Goal: Information Seeking & Learning: Learn about a topic

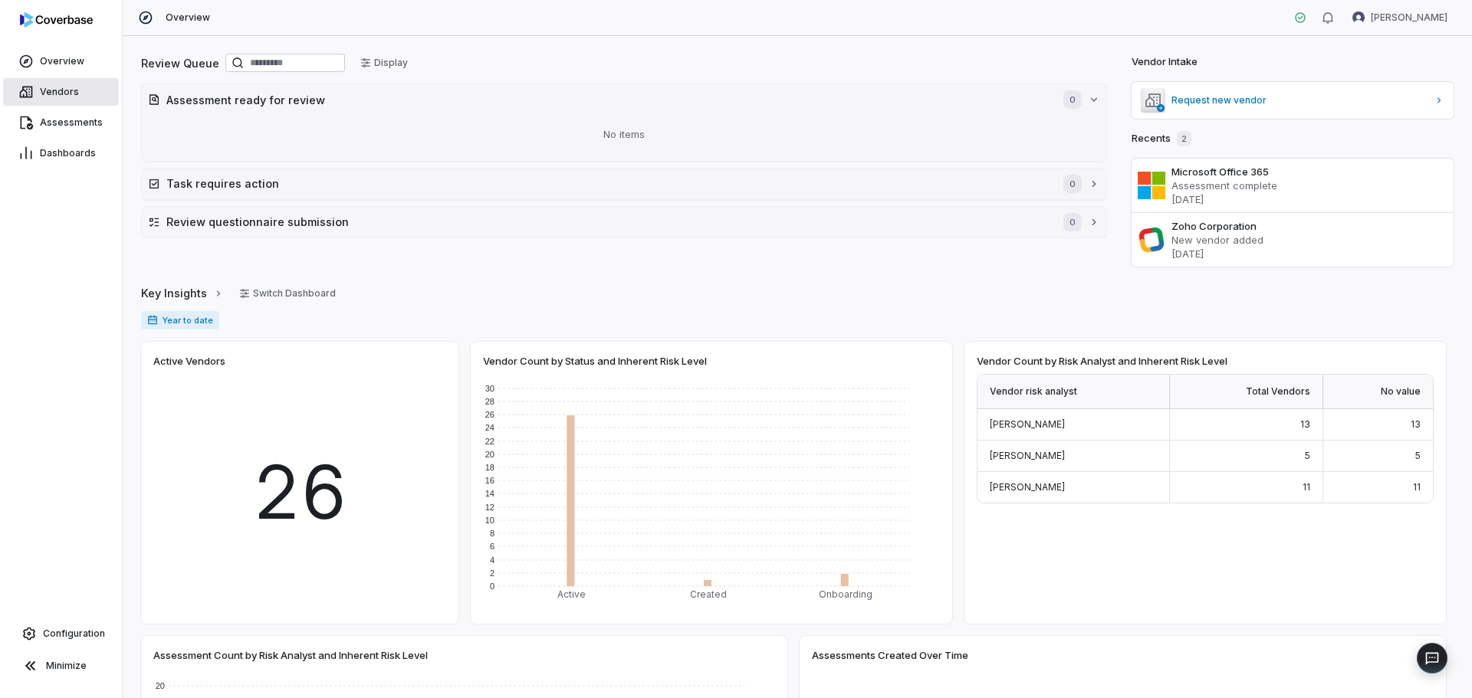
click at [61, 92] on span "Vendors" at bounding box center [59, 92] width 39 height 12
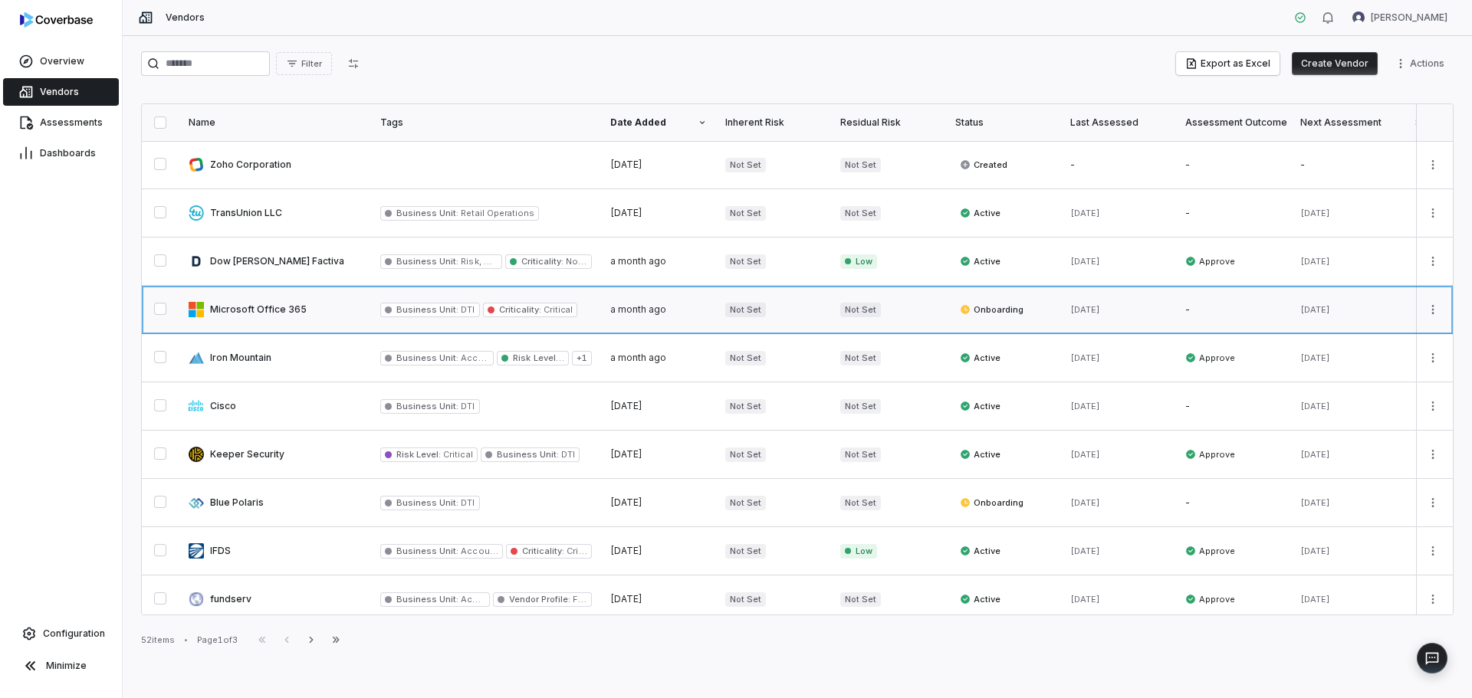
click at [248, 312] on link at bounding box center [275, 310] width 192 height 48
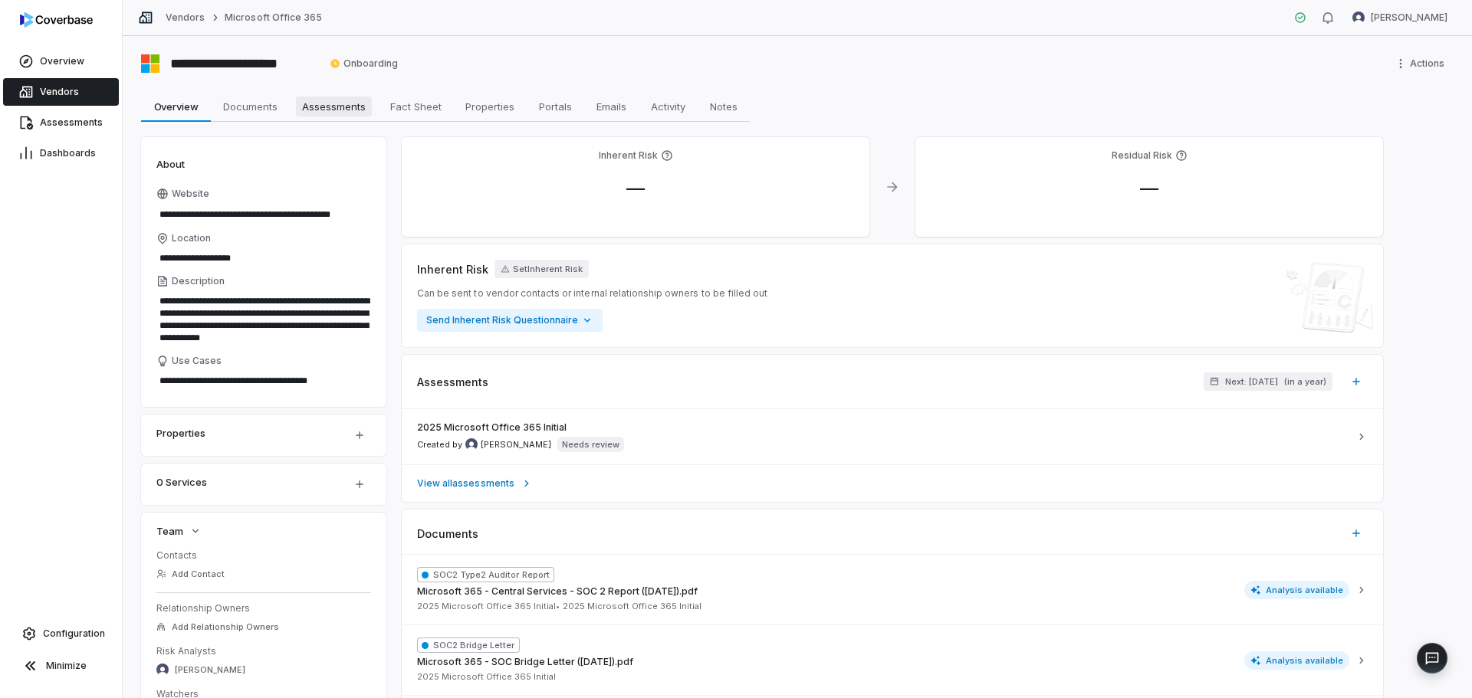
click at [329, 104] on span "Assessments" at bounding box center [334, 107] width 76 height 20
type textarea "*"
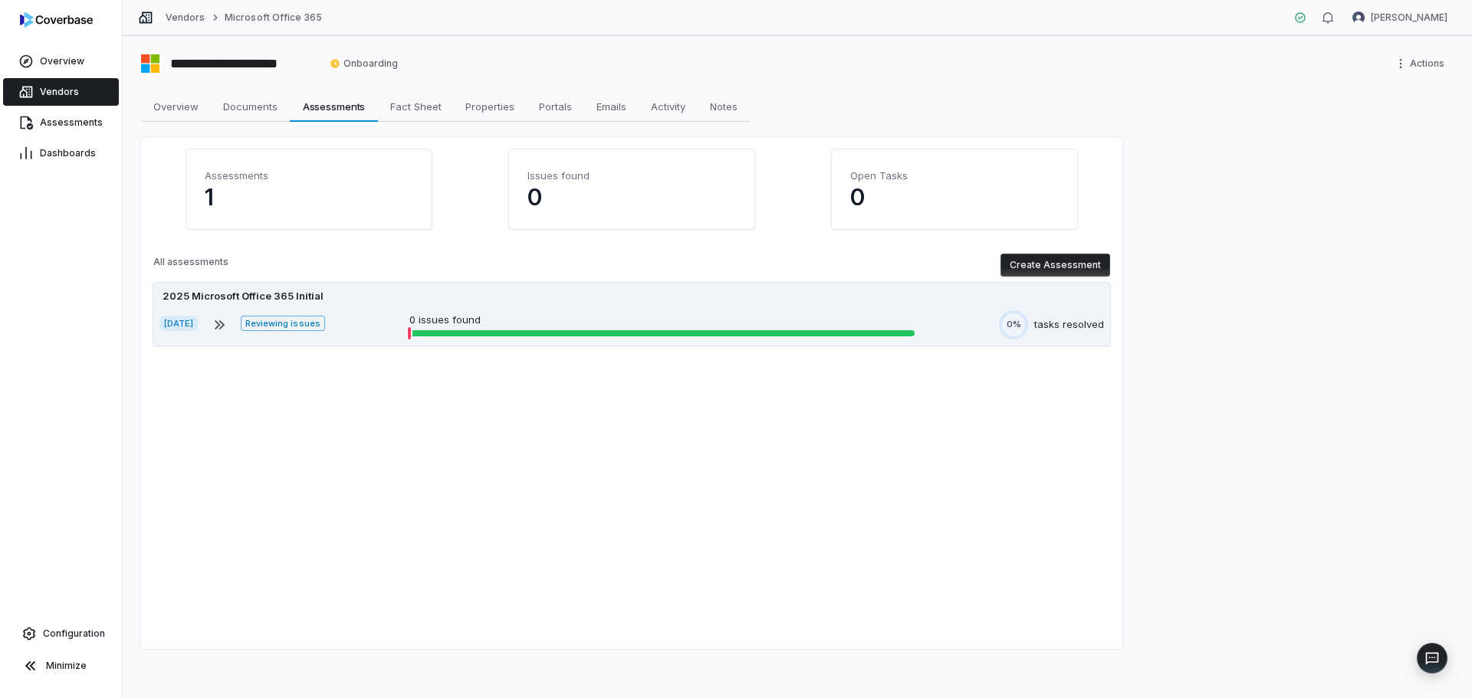
click at [281, 314] on div "[DATE] Reviewing issues 0 issues found 0% tasks resolved" at bounding box center [631, 324] width 944 height 29
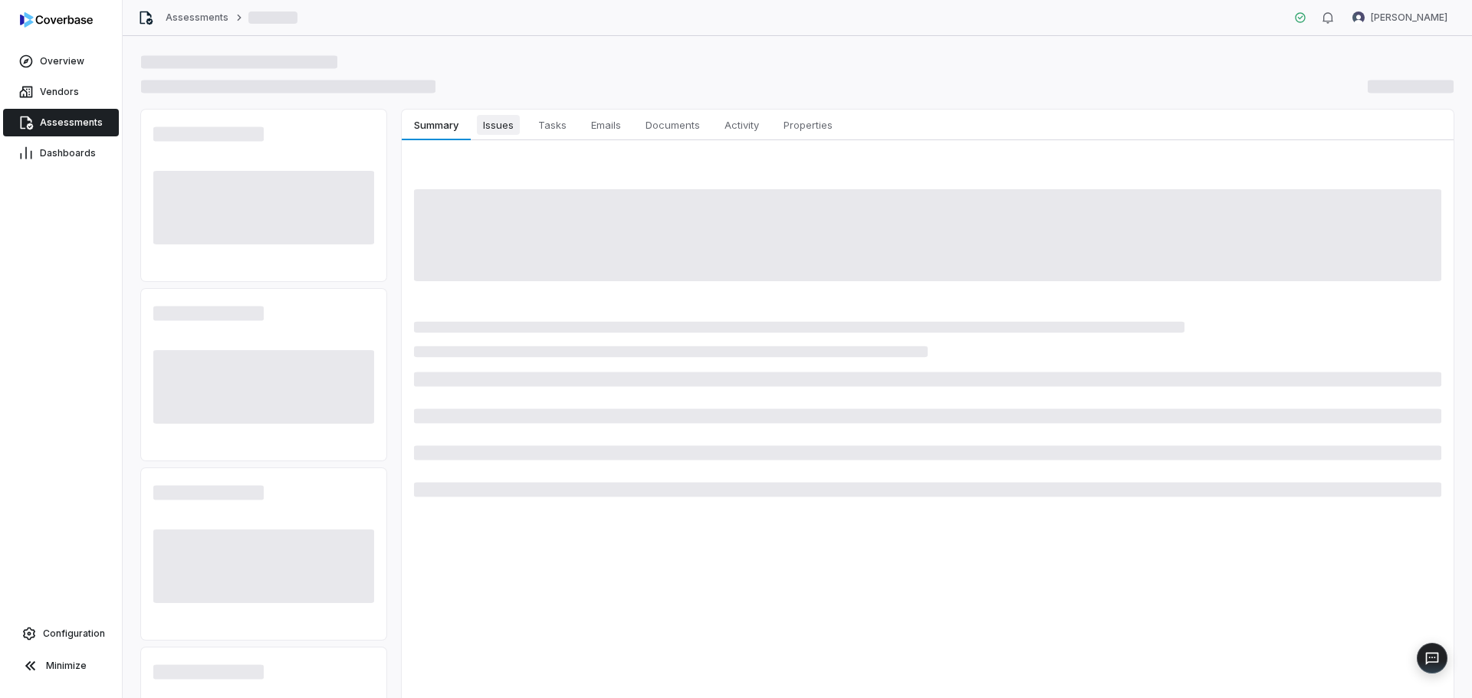
click at [507, 135] on button "Issues Issues" at bounding box center [498, 125] width 55 height 31
click at [507, 129] on span "Issues" at bounding box center [498, 125] width 43 height 20
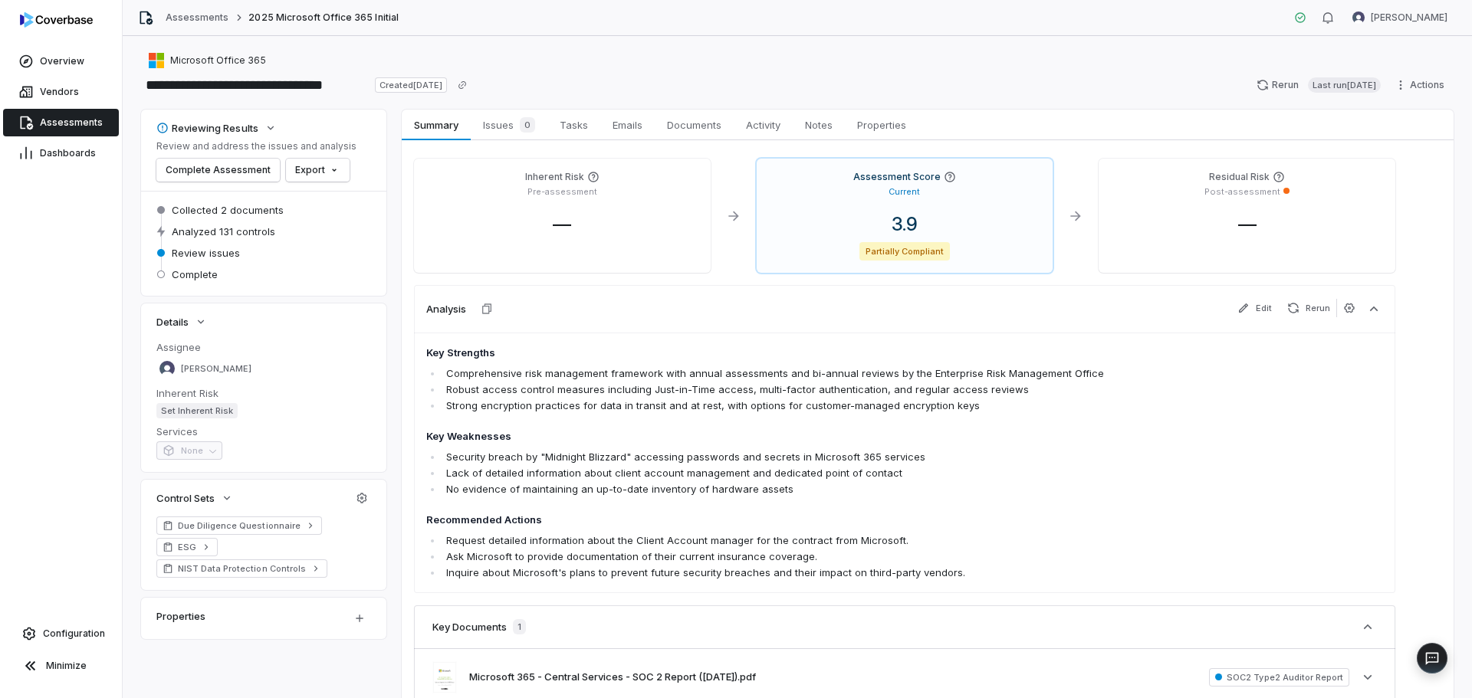
click at [507, 129] on span "Issues 0" at bounding box center [509, 124] width 64 height 21
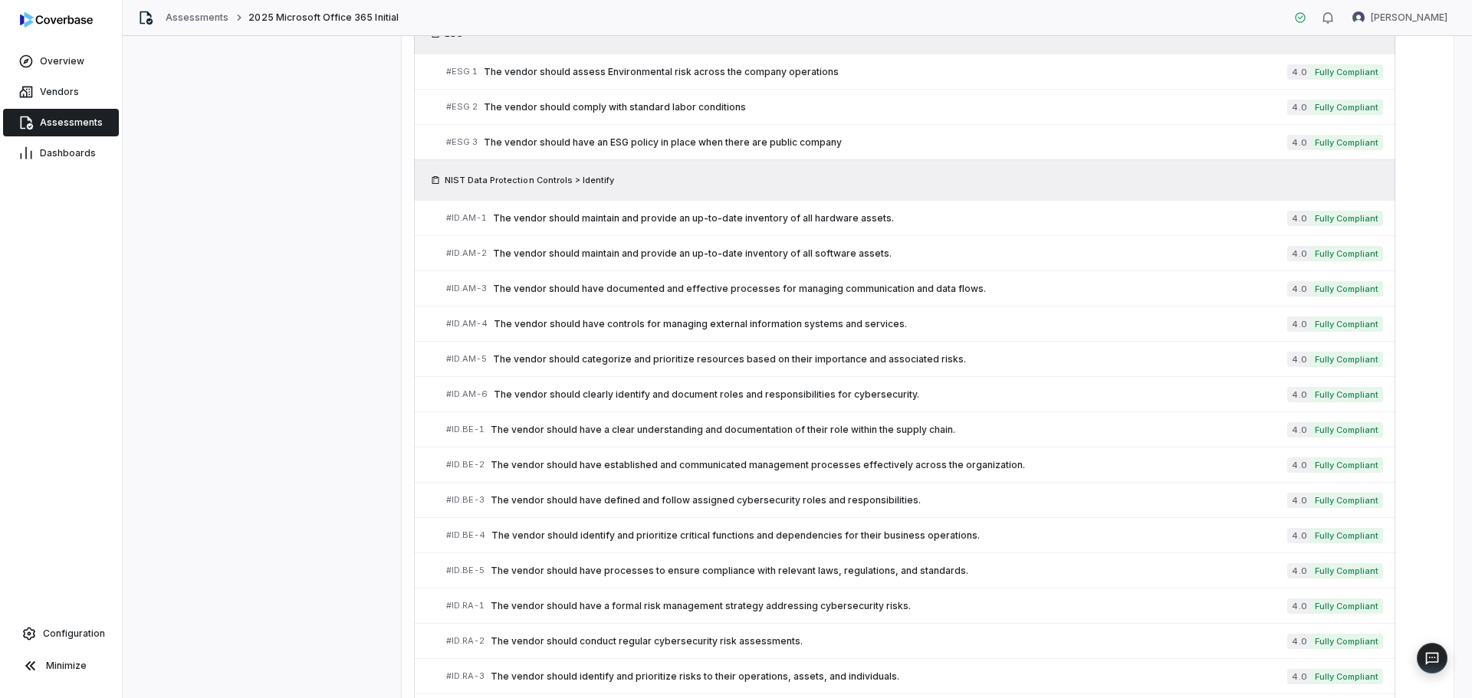
scroll to position [1997, 0]
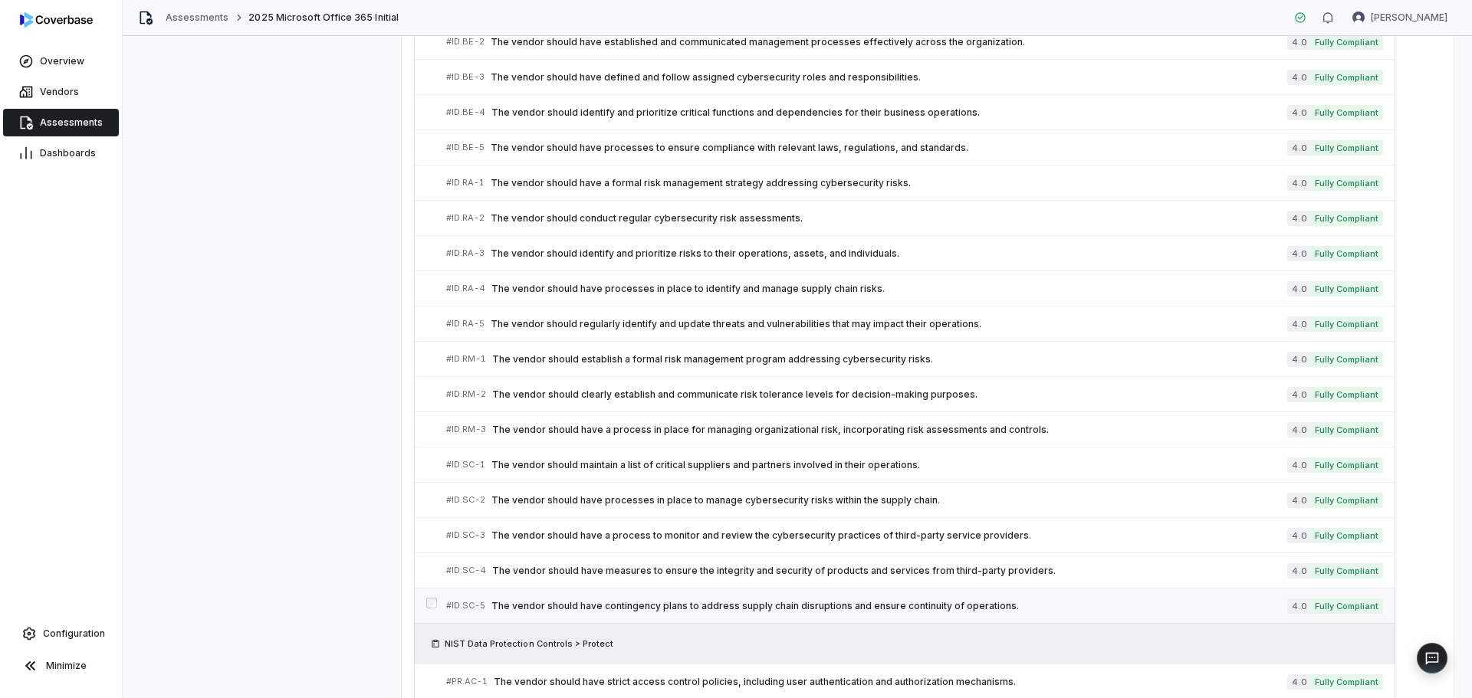
click at [918, 621] on link "# ID.SC-5 The vendor should have contingency plans to address supply chain disr…" at bounding box center [914, 606] width 937 height 34
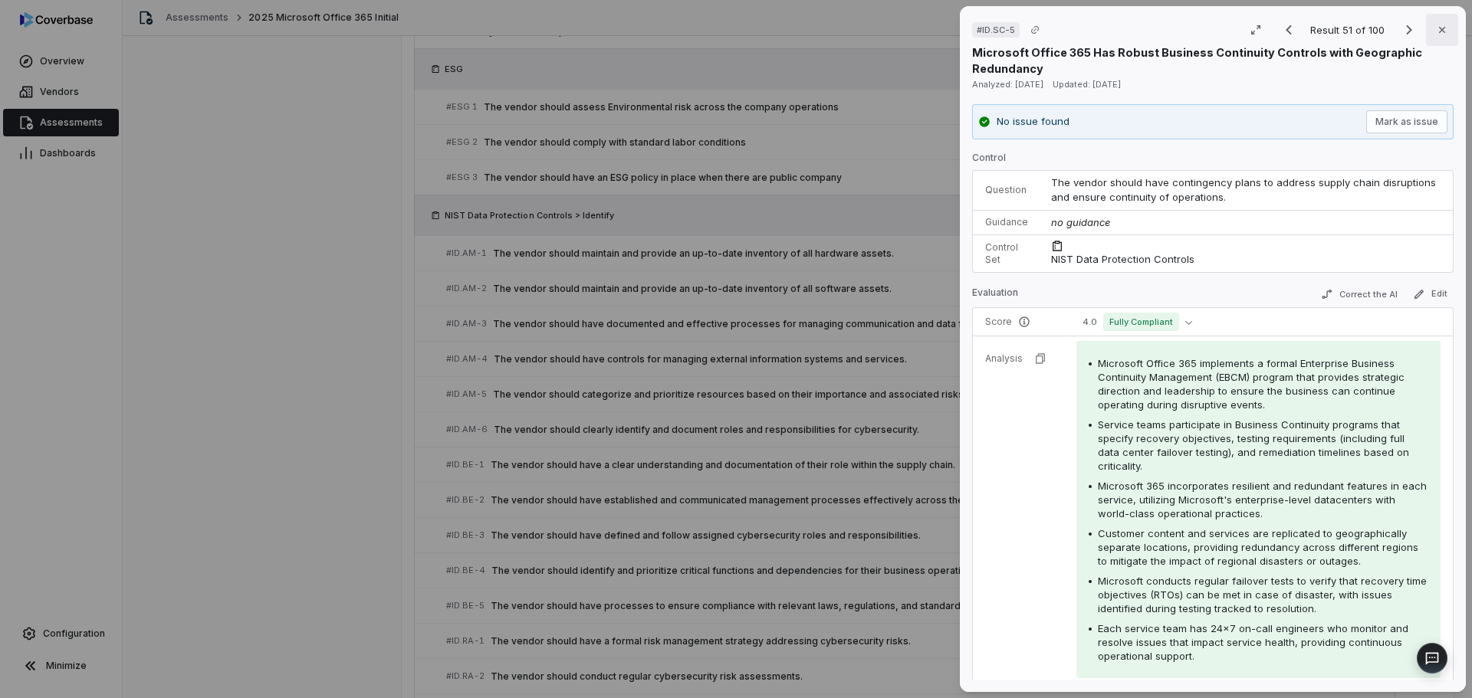
scroll to position [2455, 0]
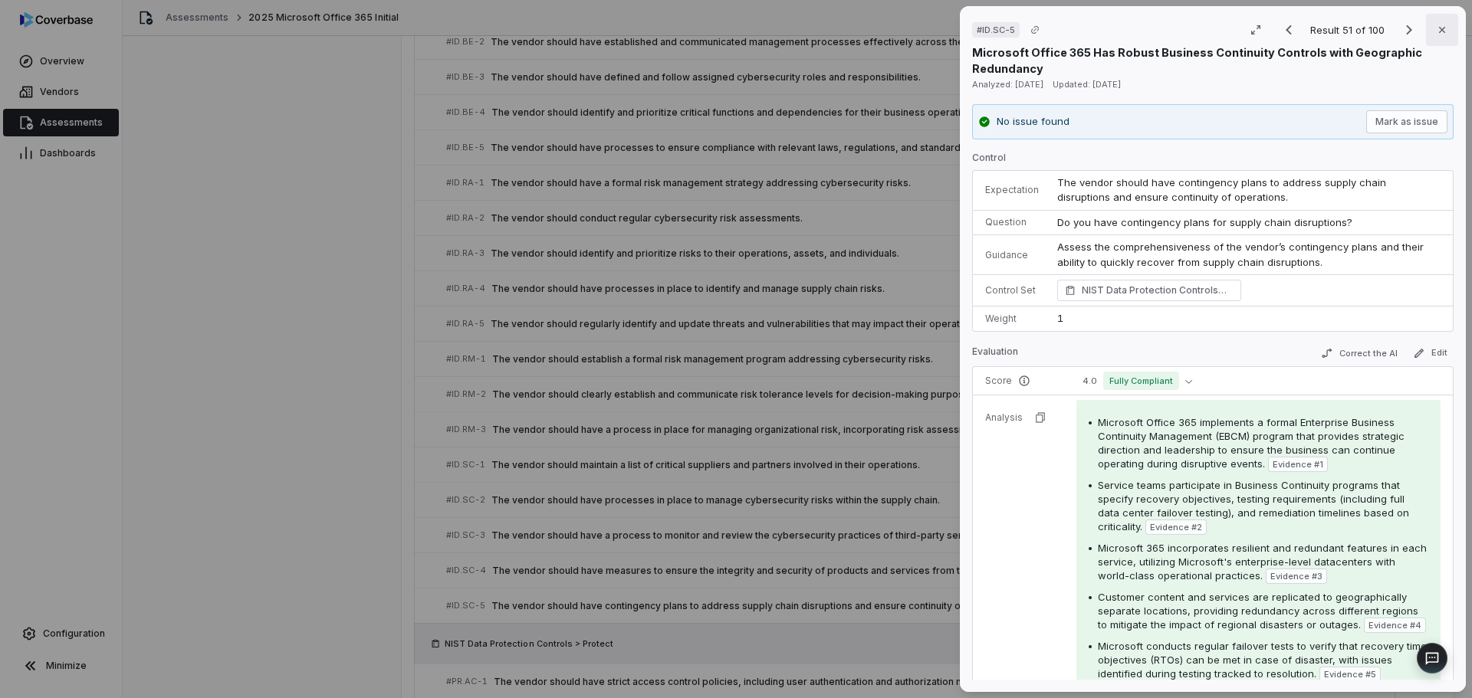
click at [1436, 28] on icon "button" at bounding box center [1442, 30] width 12 height 12
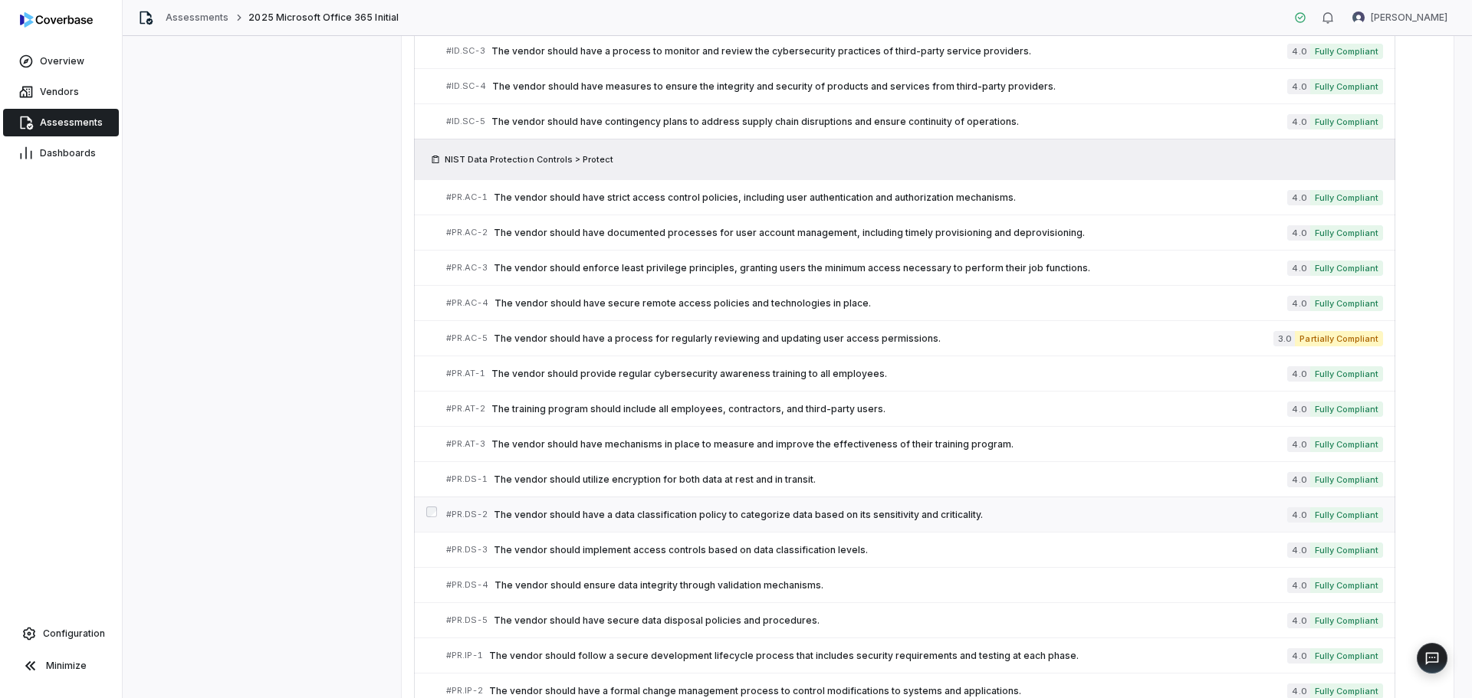
scroll to position [3504, 0]
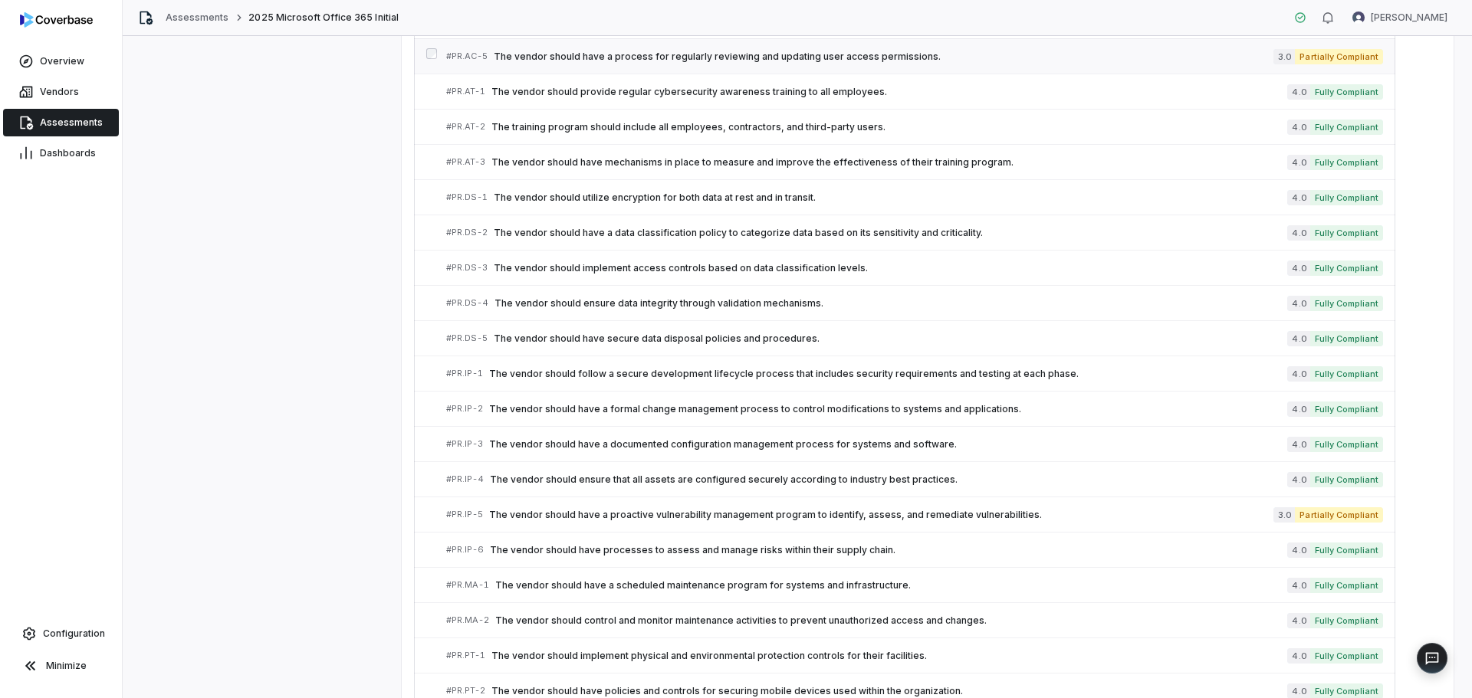
click at [849, 58] on span "The vendor should have a process for regularly reviewing and updating user acce…" at bounding box center [884, 57] width 780 height 12
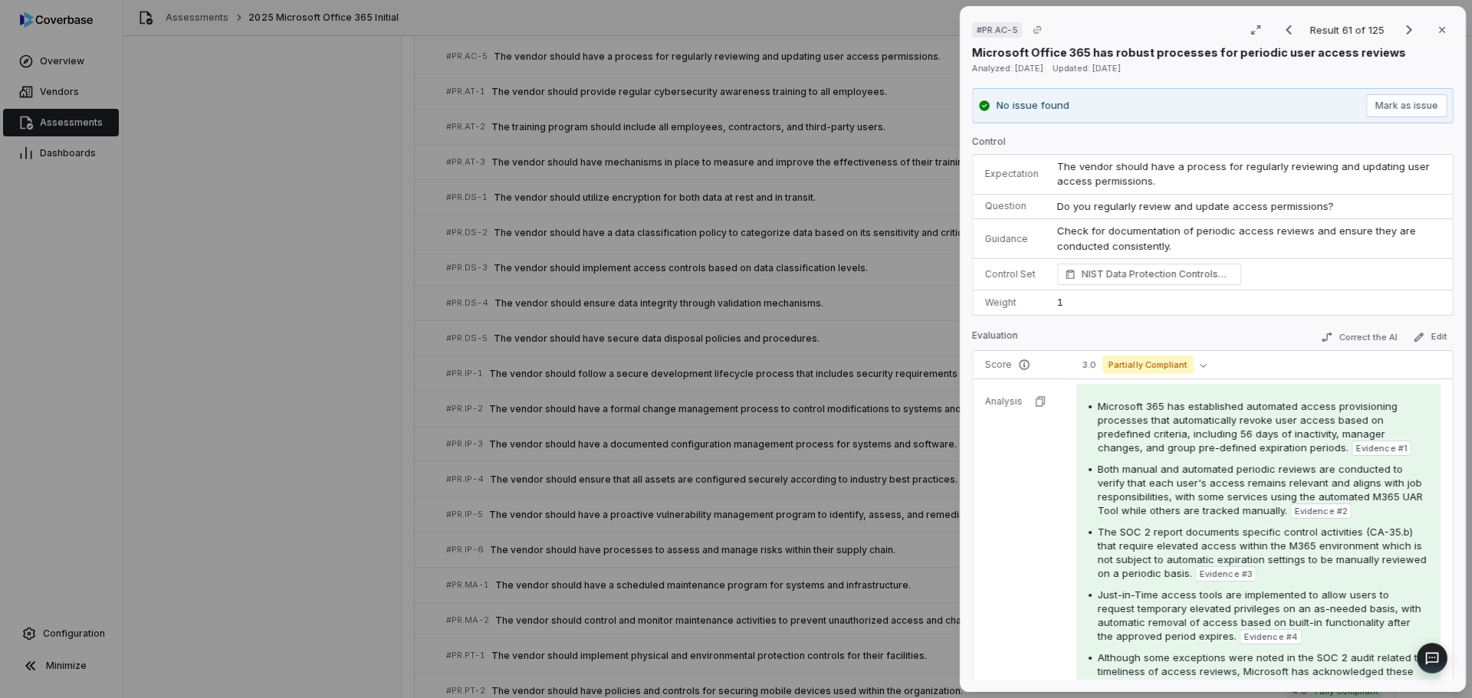
click at [250, 294] on div "# PR.AC-5 Result 61 of 125 Close Microsoft Office 365 has robust processes for …" at bounding box center [736, 349] width 1472 height 698
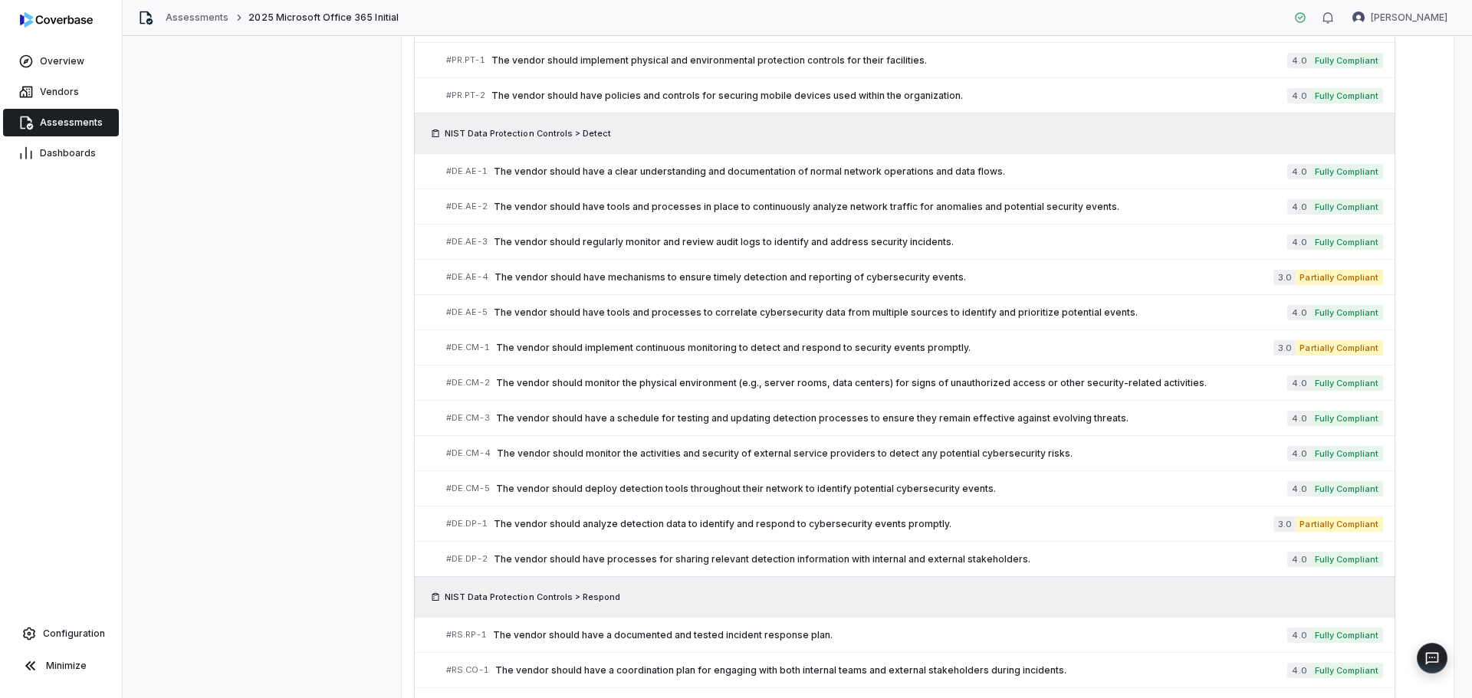
scroll to position [4340, 0]
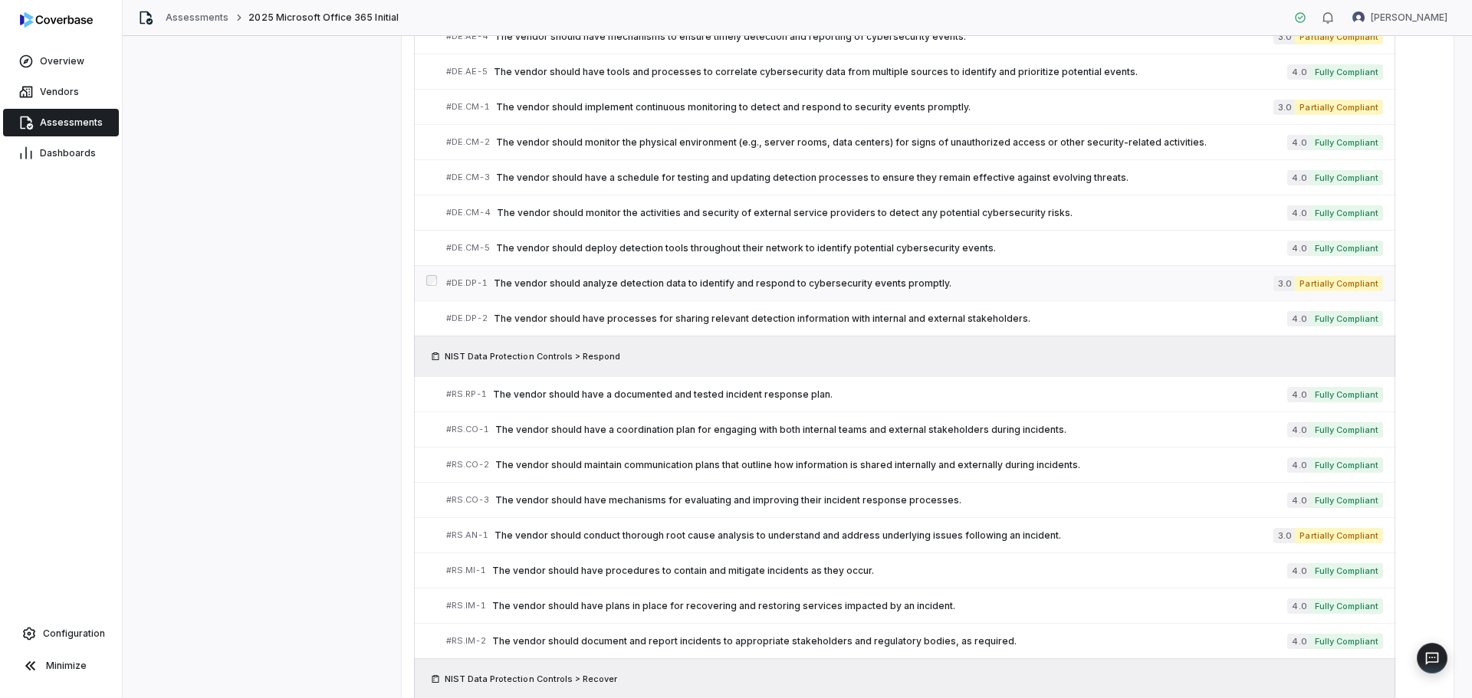
click at [888, 287] on span "The vendor should analyze detection data to identify and respond to cybersecuri…" at bounding box center [884, 284] width 780 height 12
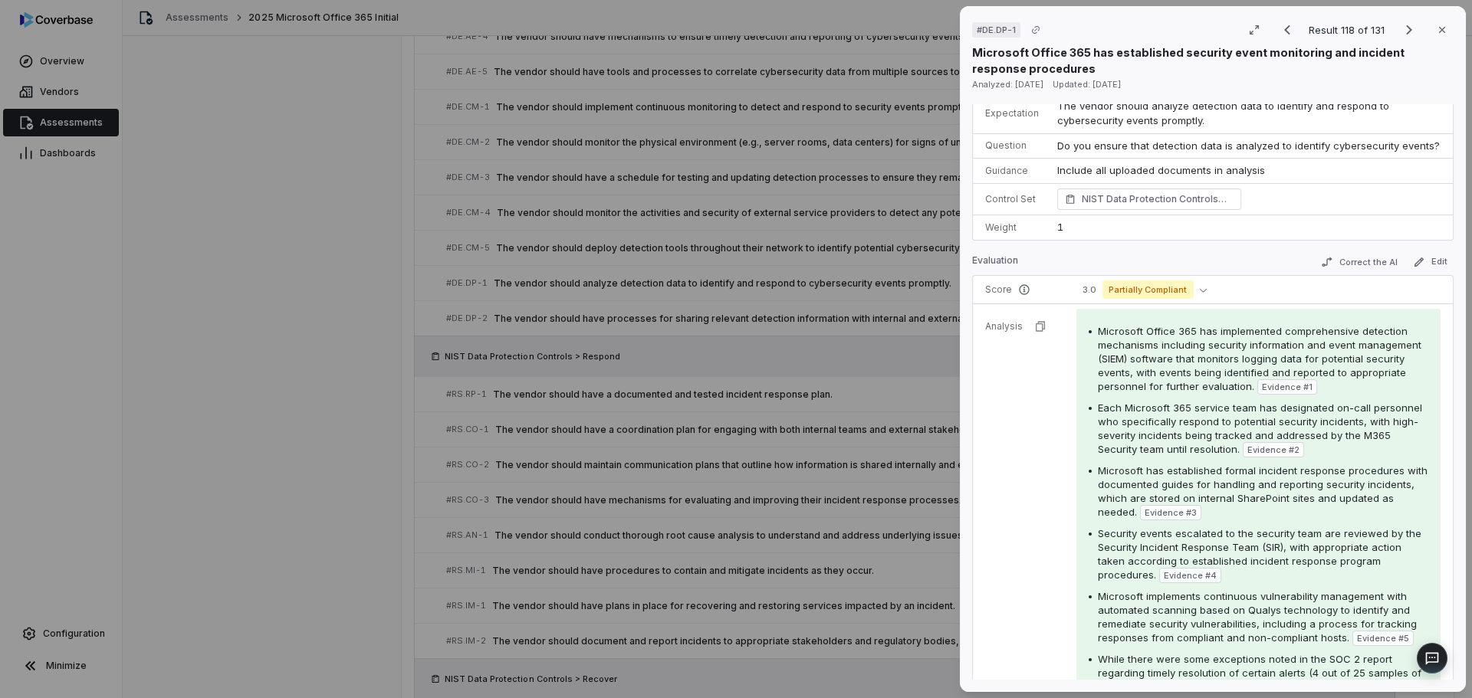
scroll to position [383, 0]
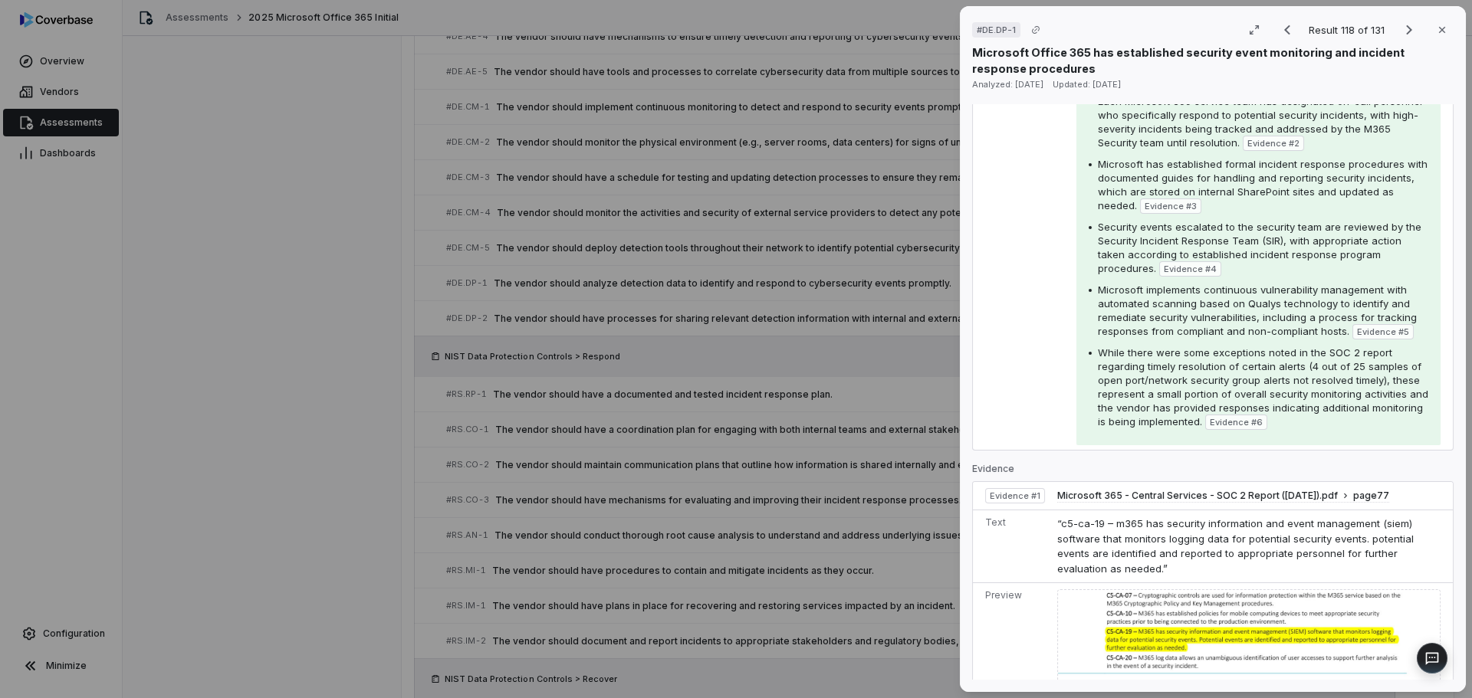
click at [288, 453] on div "# DE.DP-1 Result 118 of 131 Close Microsoft Office 365 has established security…" at bounding box center [736, 349] width 1472 height 698
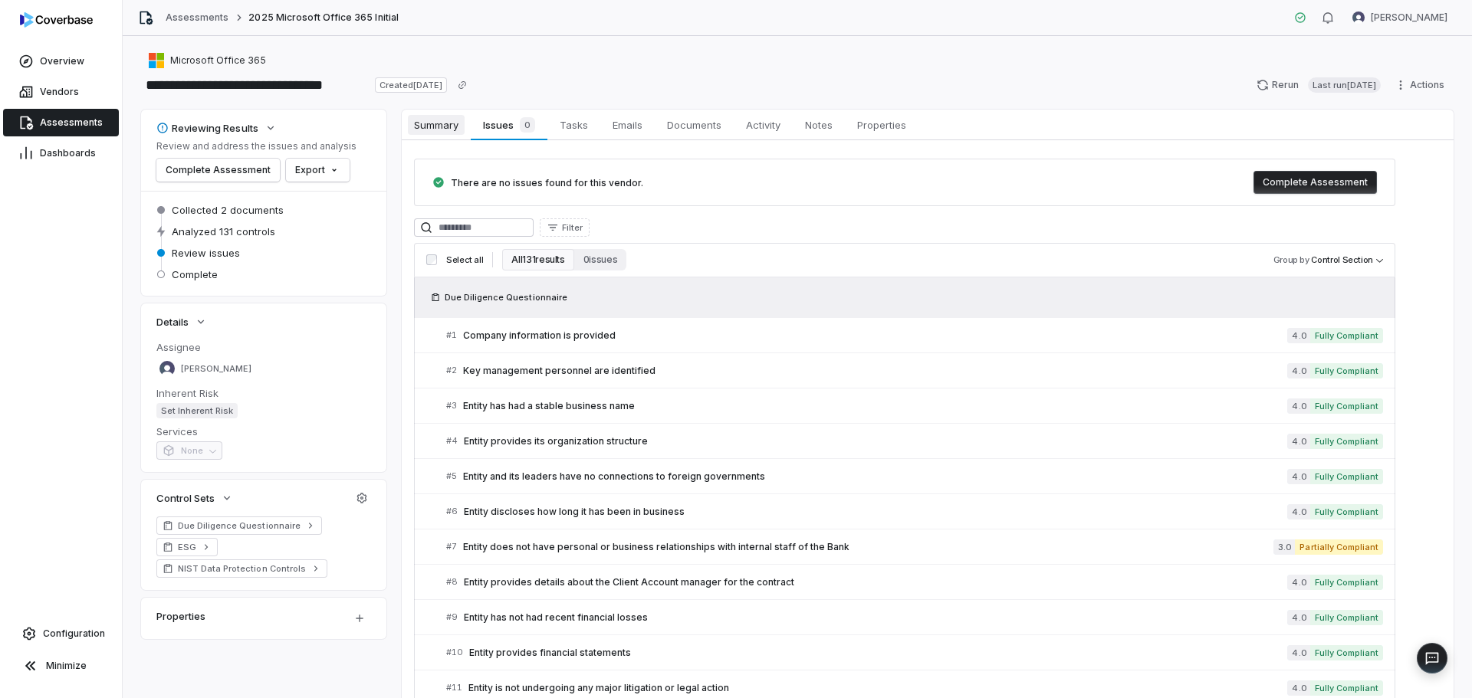
click at [452, 124] on span "Summary" at bounding box center [436, 125] width 57 height 20
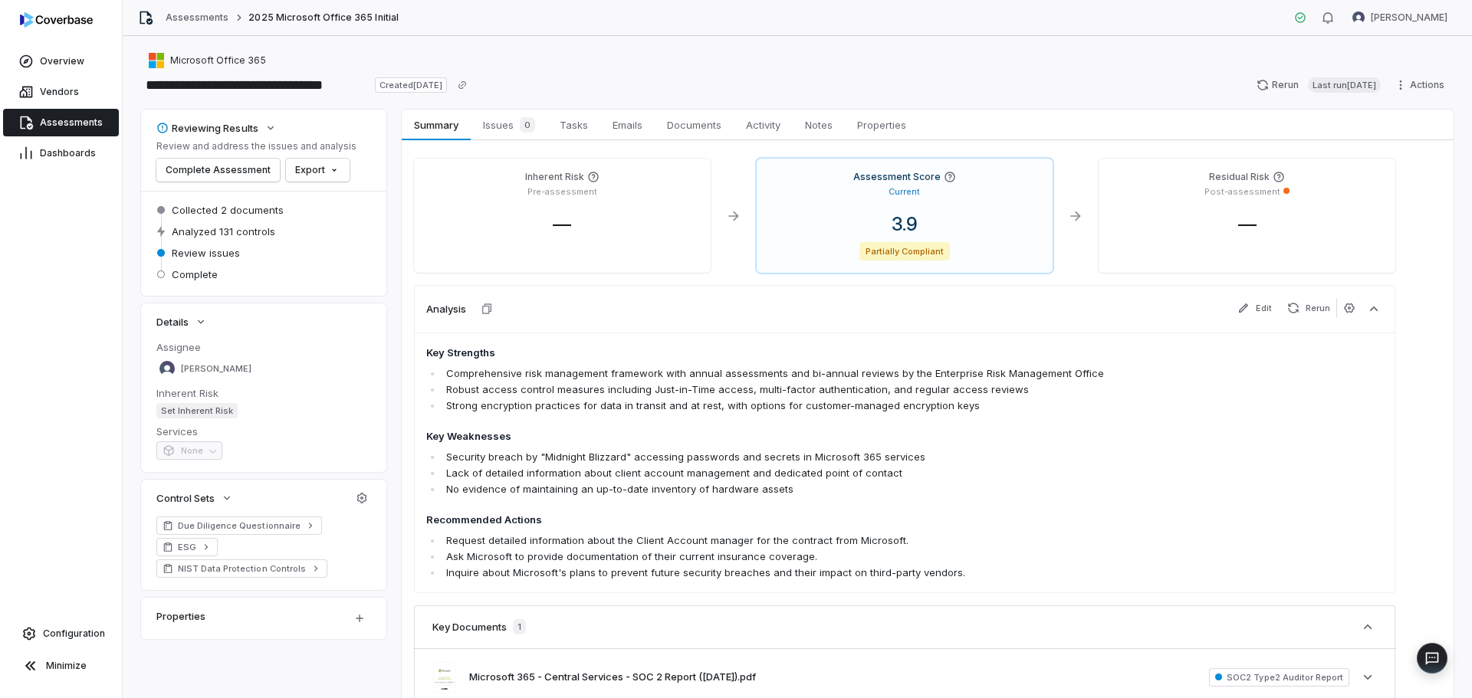
scroll to position [1, 0]
click at [501, 124] on span "Issues 0" at bounding box center [509, 123] width 64 height 21
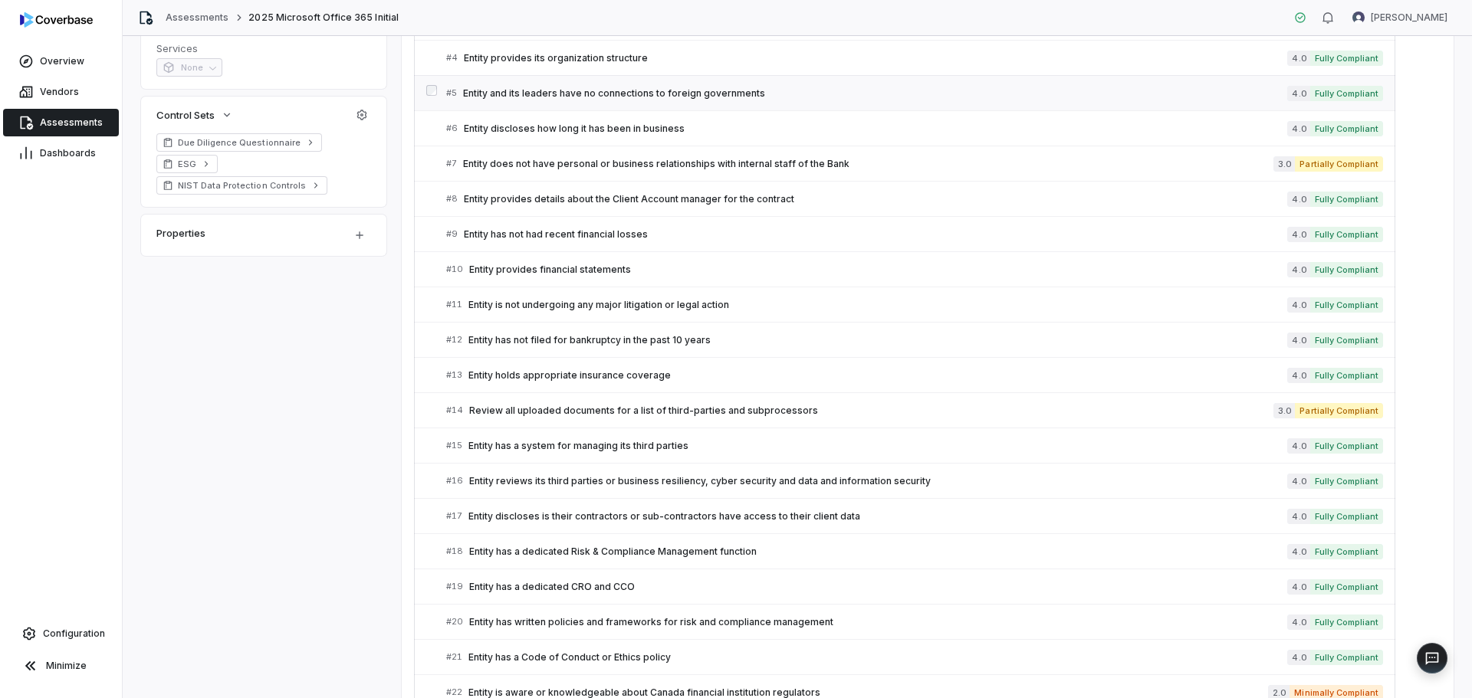
scroll to position [460, 0]
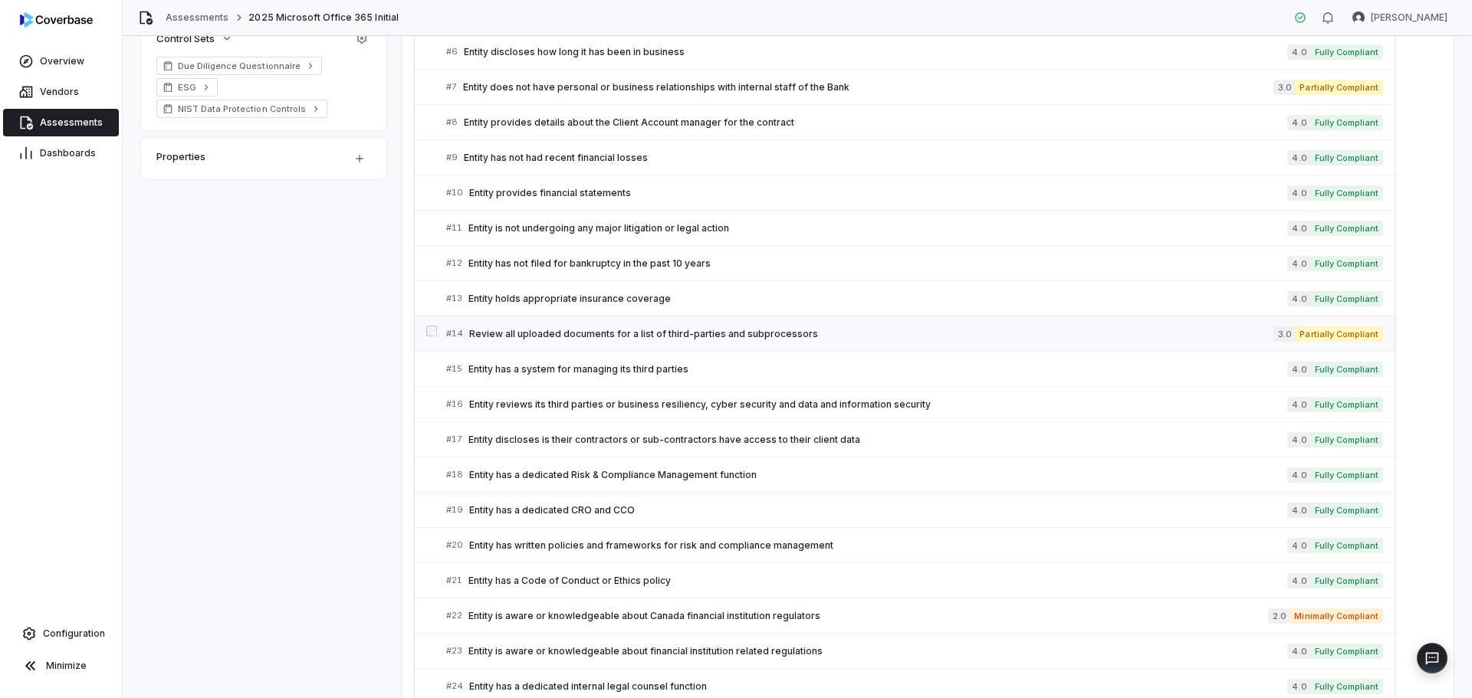
click at [779, 335] on span "Review all uploaded documents for a list of third-parties and subprocessors" at bounding box center [871, 334] width 804 height 12
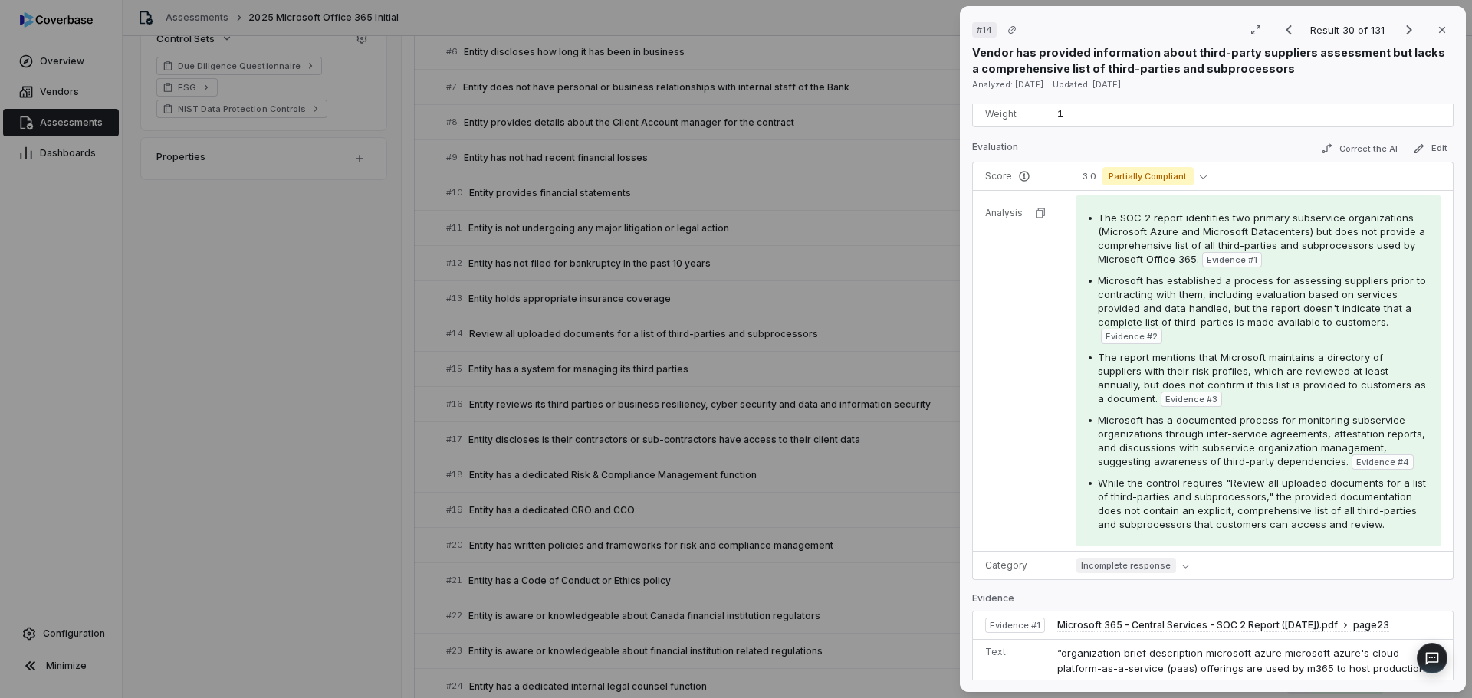
scroll to position [176, 0]
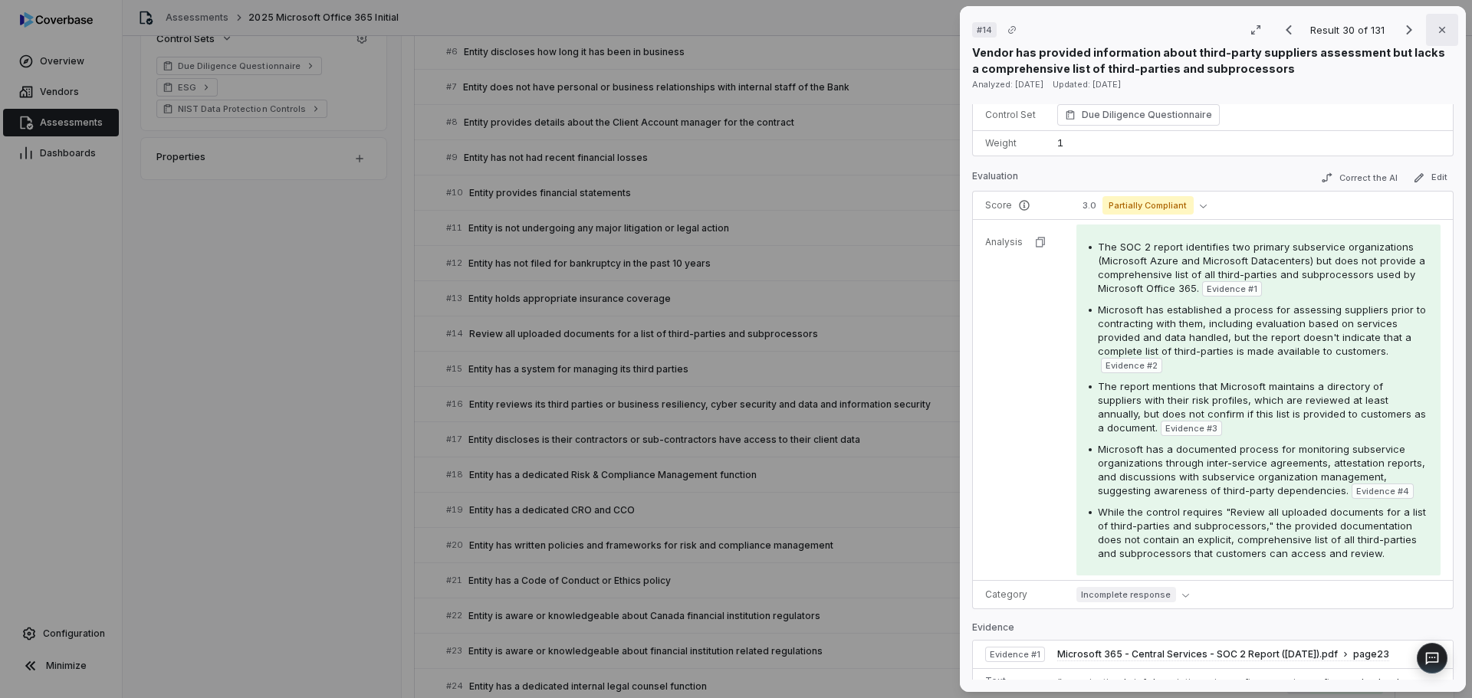
click at [1439, 25] on icon "button" at bounding box center [1442, 30] width 12 height 12
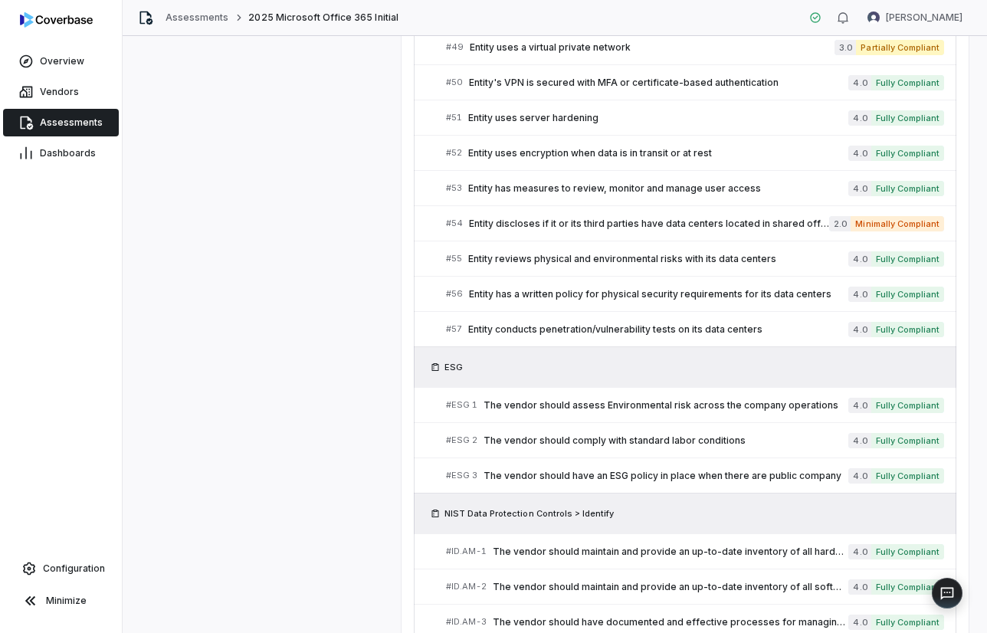
scroll to position [1552, 0]
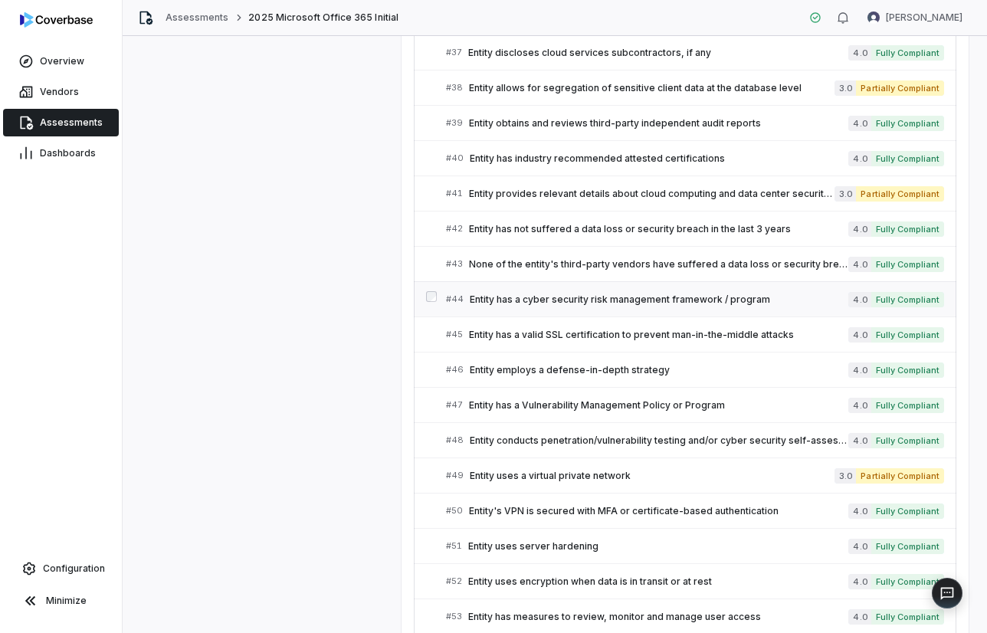
click at [558, 302] on span "Entity has a cyber security risk management framework / program" at bounding box center [659, 300] width 379 height 12
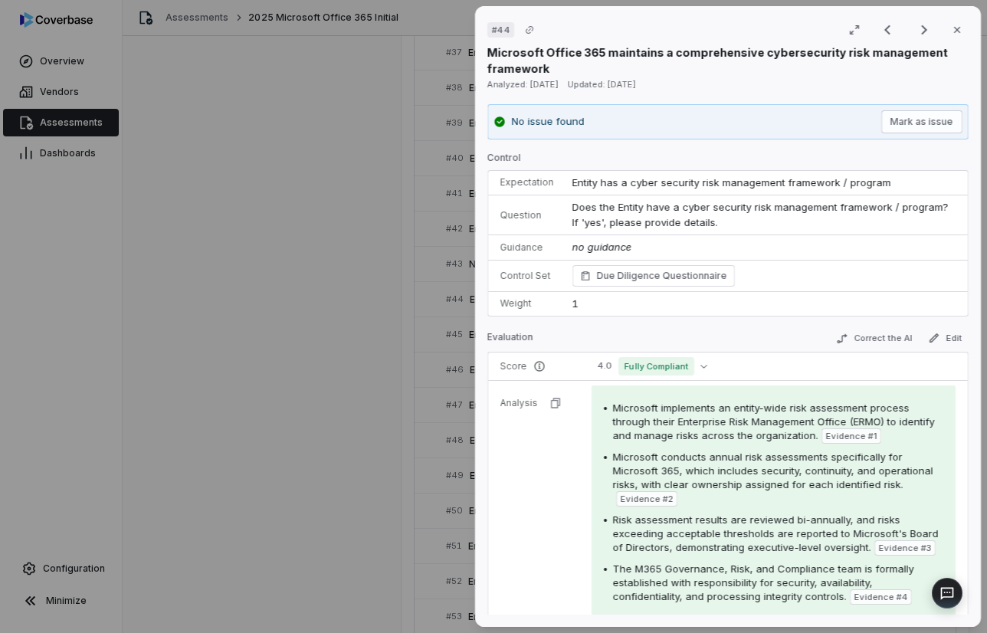
click at [830, 485] on span "Microsoft conducts annual risk assessments specifically for Microsoft 365, whic…" at bounding box center [773, 471] width 320 height 40
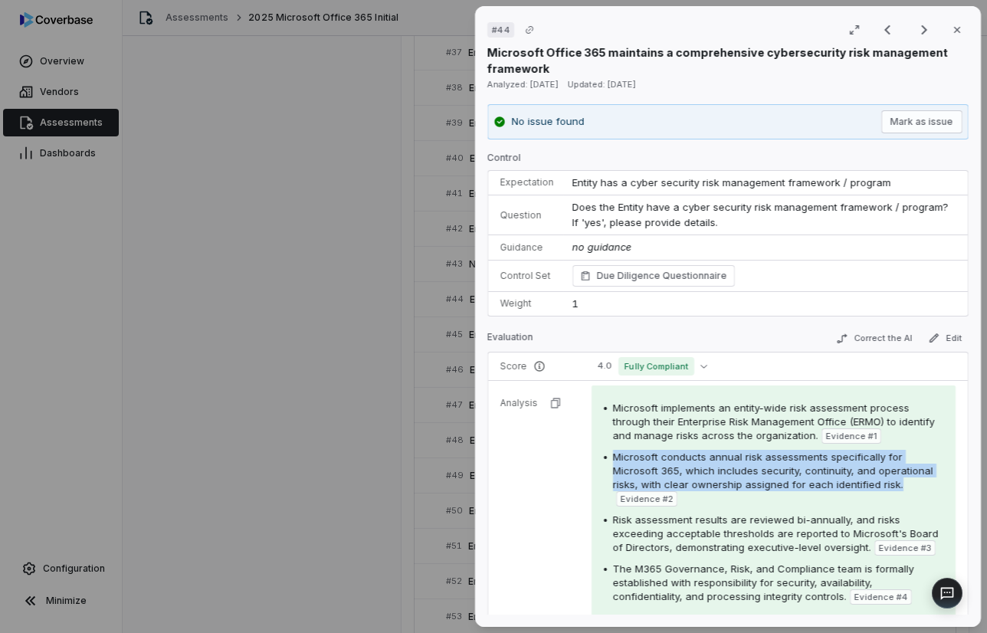
drag, startPoint x: 898, startPoint y: 483, endPoint x: 592, endPoint y: 465, distance: 306.4
click at [592, 465] on div "Microsoft implements an entity-wide risk assessment process through their Enter…" at bounding box center [774, 584] width 364 height 396
copy div "Microsoft conducts annual risk assessments specifically for Microsoft 365, whic…"
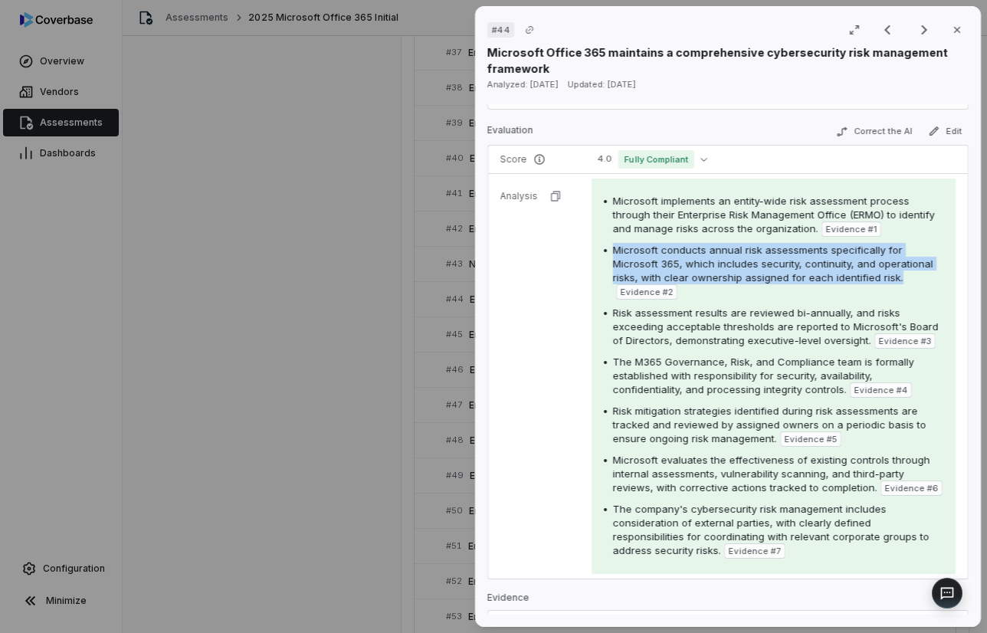
scroll to position [230, 0]
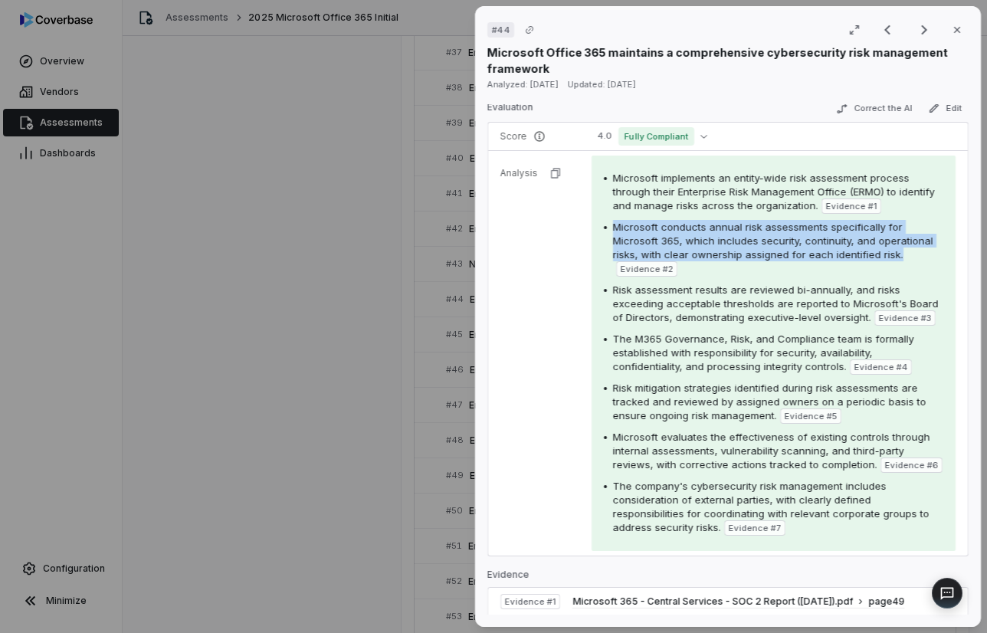
click at [632, 622] on div "# 44 Result 90 of 131 Close Microsoft Office 365 maintains a comprehensive cybe…" at bounding box center [728, 316] width 506 height 621
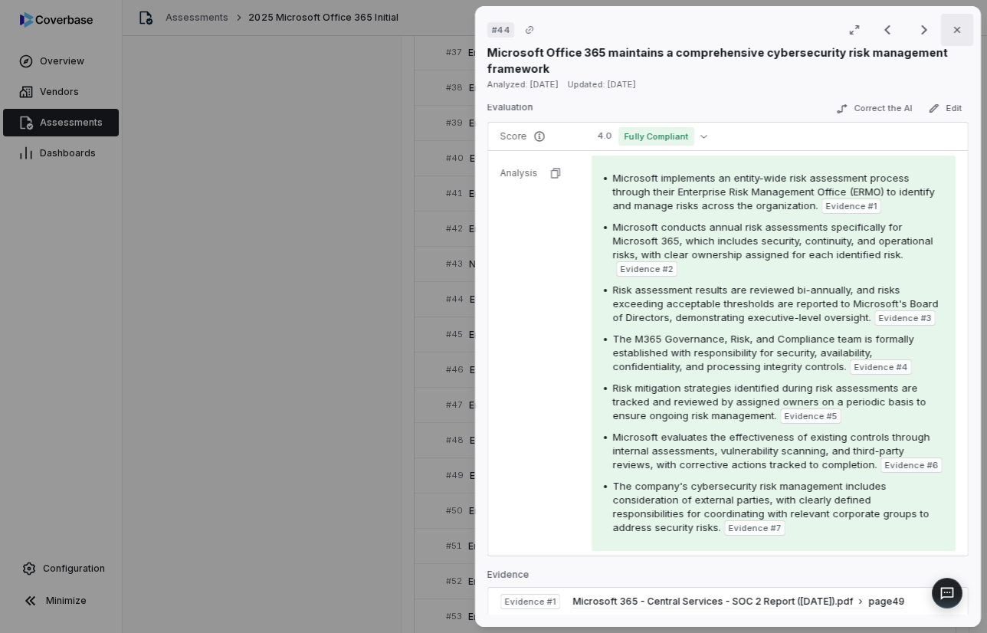
click at [951, 31] on icon "button" at bounding box center [957, 30] width 12 height 12
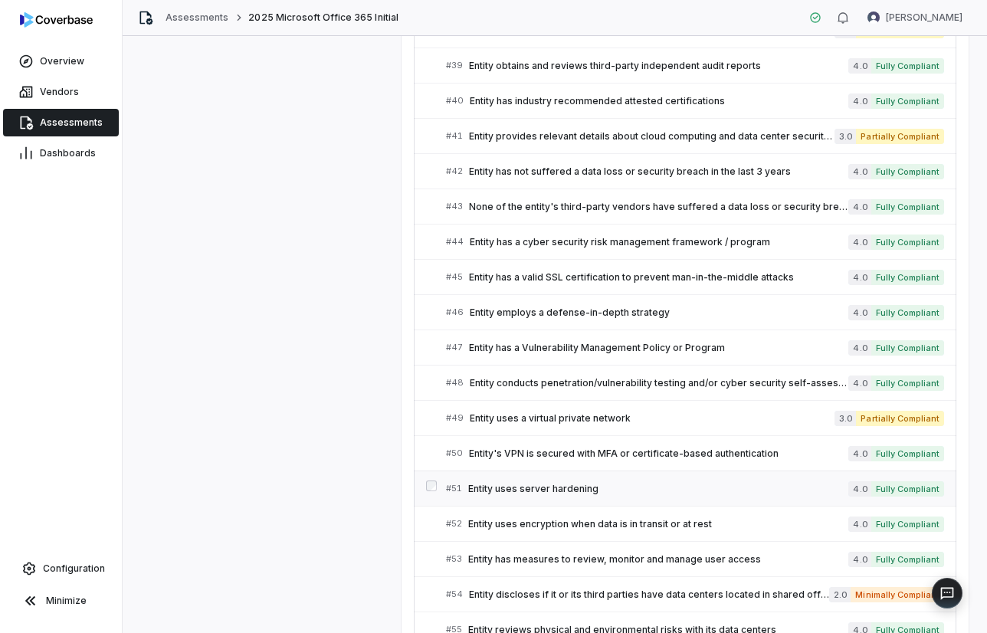
scroll to position [1706, 0]
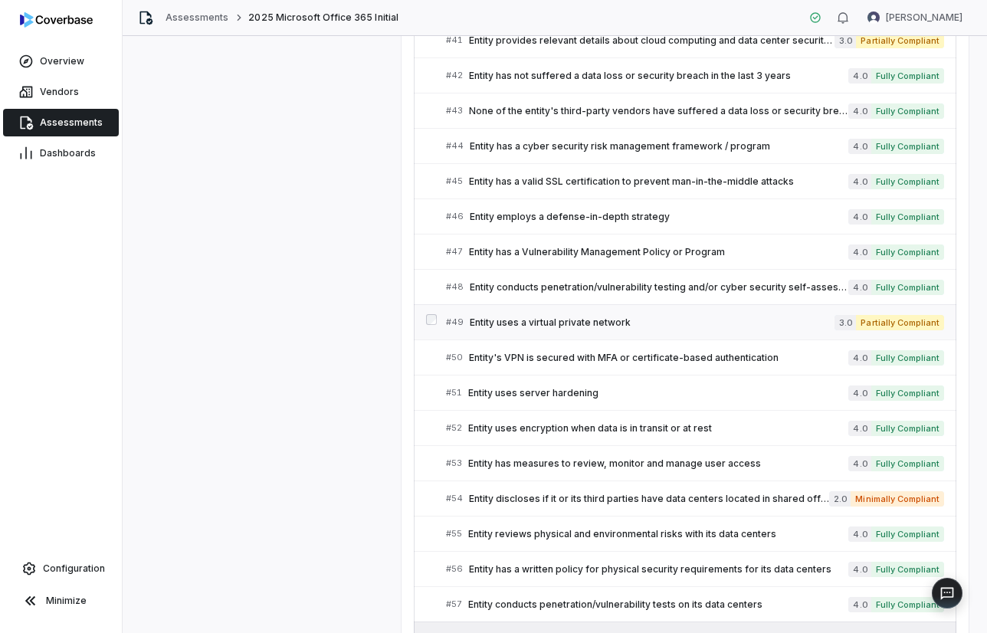
click at [541, 317] on span "Entity uses a virtual private network" at bounding box center [652, 323] width 365 height 12
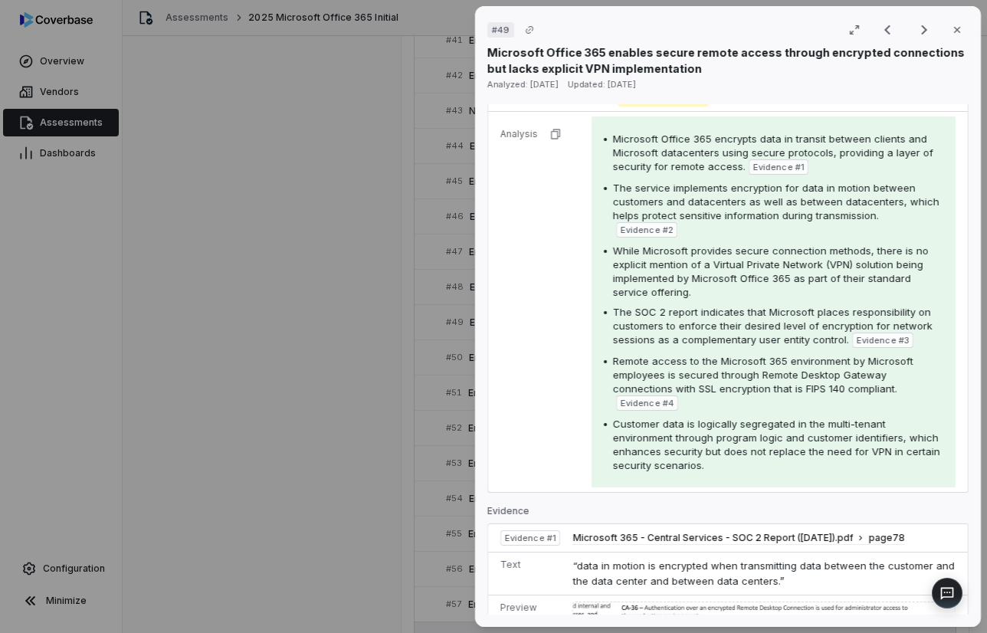
scroll to position [230, 0]
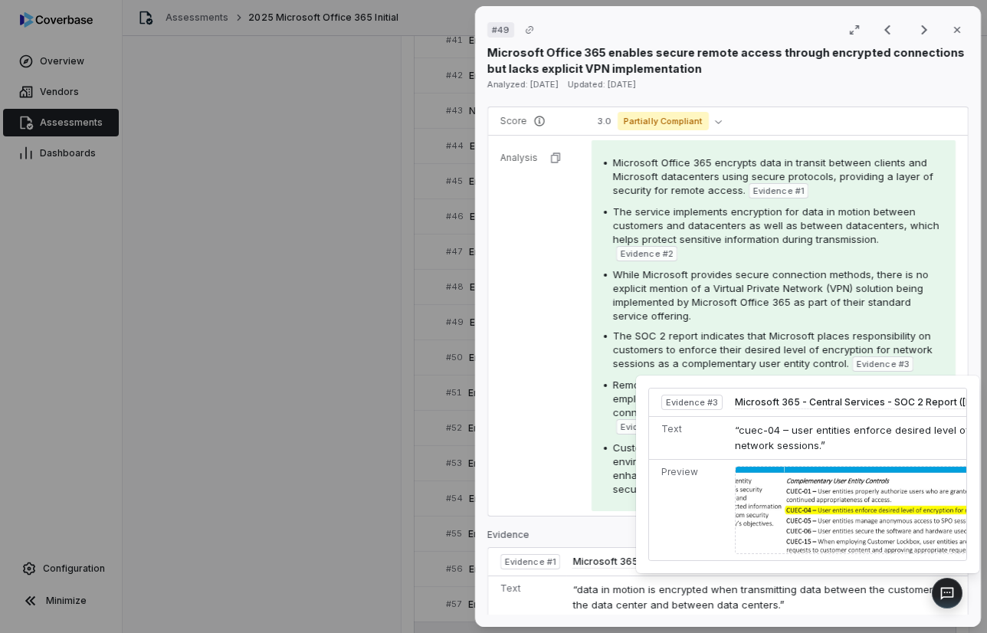
click at [892, 363] on span "Evidence # 3" at bounding box center [883, 364] width 52 height 12
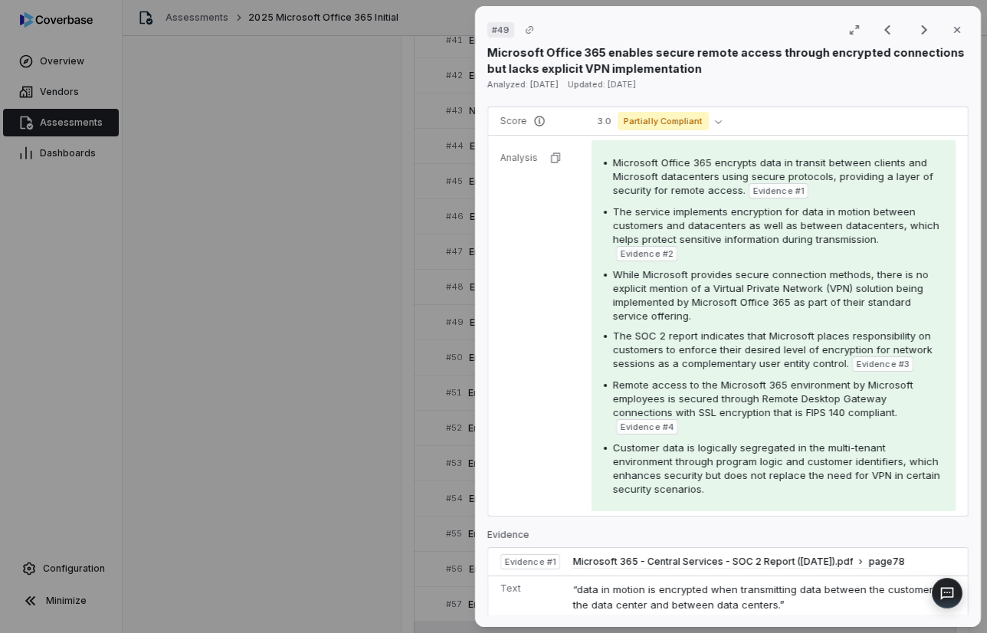
click at [892, 363] on span "Evidence # 3" at bounding box center [883, 364] width 52 height 12
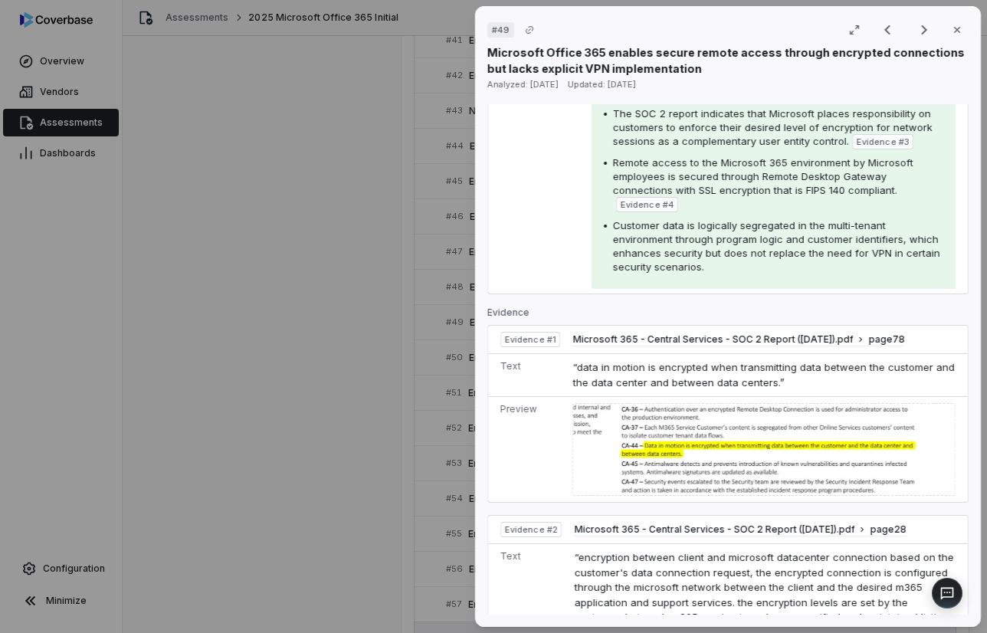
scroll to position [153, 0]
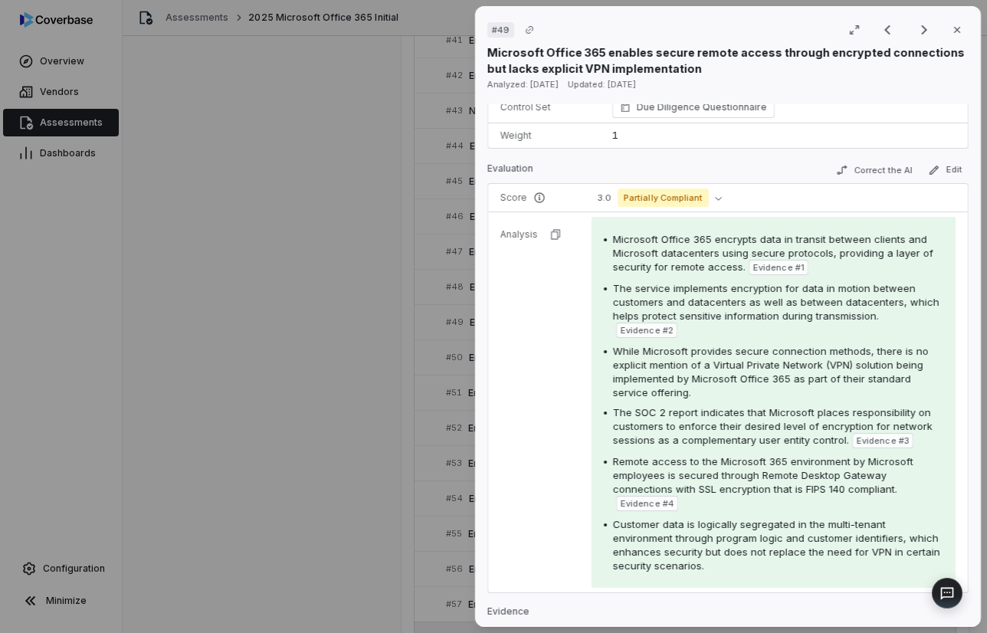
click at [710, 274] on div "Microsoft Office 365 encrypts data in transit between clients and Microsoft dat…" at bounding box center [778, 253] width 330 height 43
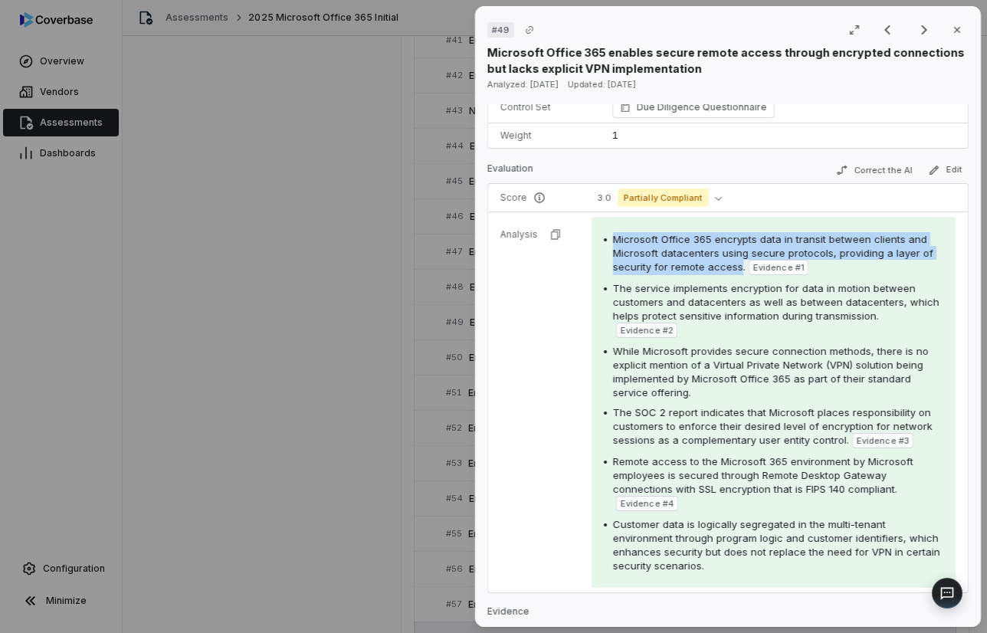
drag, startPoint x: 613, startPoint y: 239, endPoint x: 736, endPoint y: 270, distance: 126.4
click at [736, 270] on span "Microsoft Office 365 encrypts data in transit between clients and Microsoft dat…" at bounding box center [773, 253] width 320 height 40
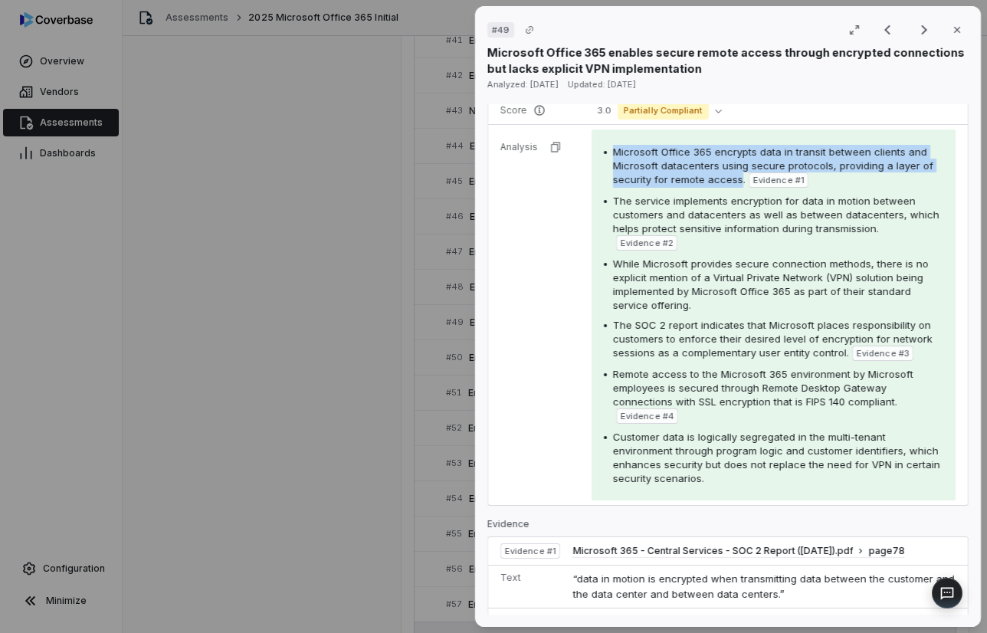
scroll to position [0, 0]
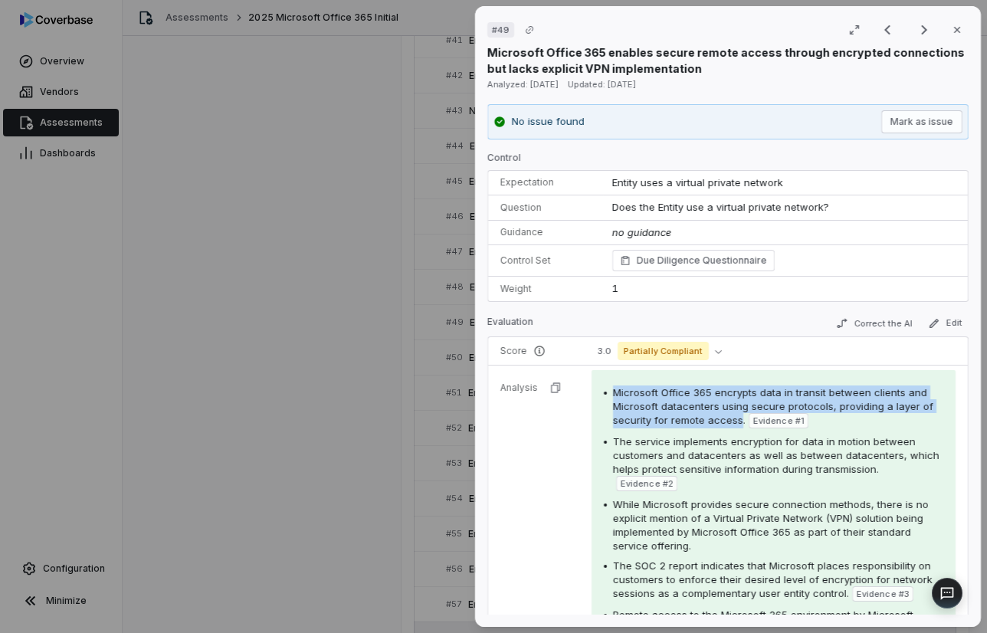
click at [713, 415] on span "Microsoft Office 365 encrypts data in transit between clients and Microsoft dat…" at bounding box center [773, 406] width 320 height 40
drag, startPoint x: 739, startPoint y: 420, endPoint x: 613, endPoint y: 385, distance: 131.3
click at [613, 385] on div "Microsoft Office 365 encrypts data in transit between clients and Microsoft dat…" at bounding box center [774, 555] width 364 height 371
copy span "Microsoft Office 365 encrypts data in transit between clients and Microsoft dat…"
click at [876, 471] on div "The service implements encryption for data in motion between customers and data…" at bounding box center [778, 463] width 330 height 57
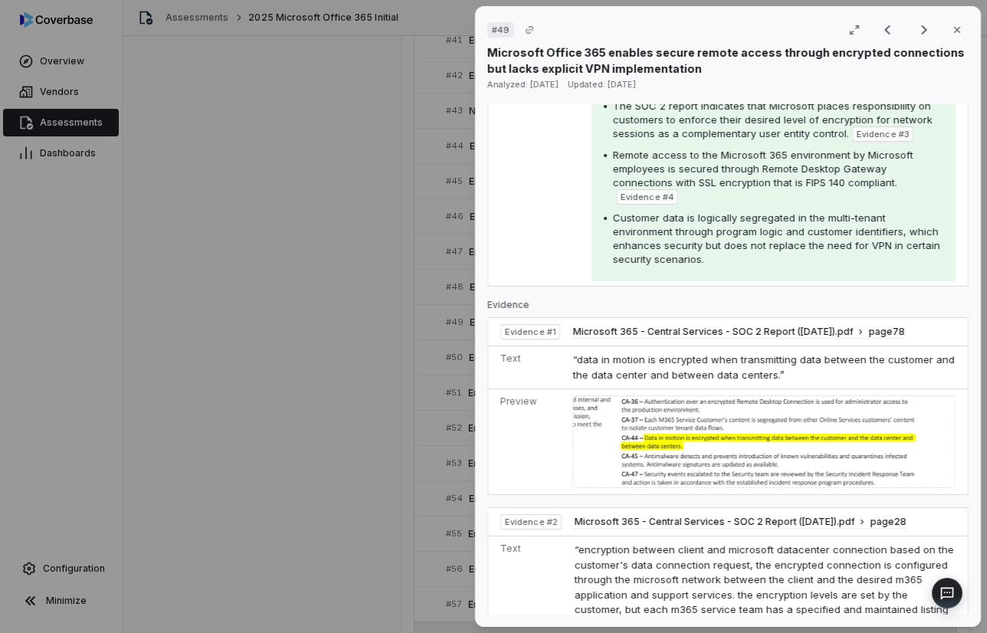
scroll to position [307, 0]
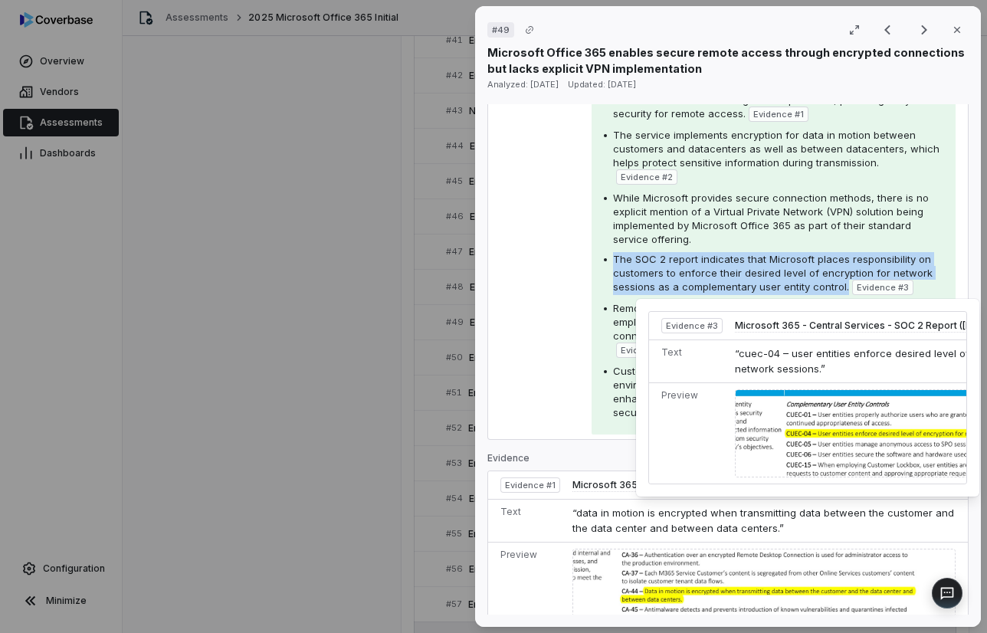
drag, startPoint x: 612, startPoint y: 257, endPoint x: 842, endPoint y: 291, distance: 233.2
click at [842, 291] on div "The SOC 2 report indicates that Microsoft places responsibility on customers to…" at bounding box center [778, 273] width 330 height 43
copy span "The SOC 2 report indicates that Microsoft places responsibility on customers to…"
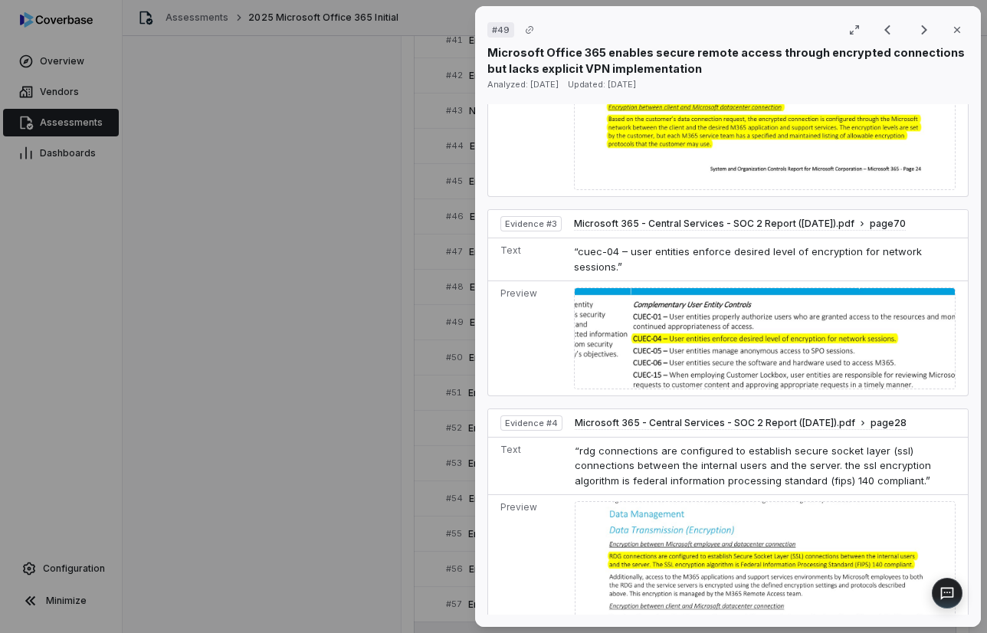
scroll to position [1073, 0]
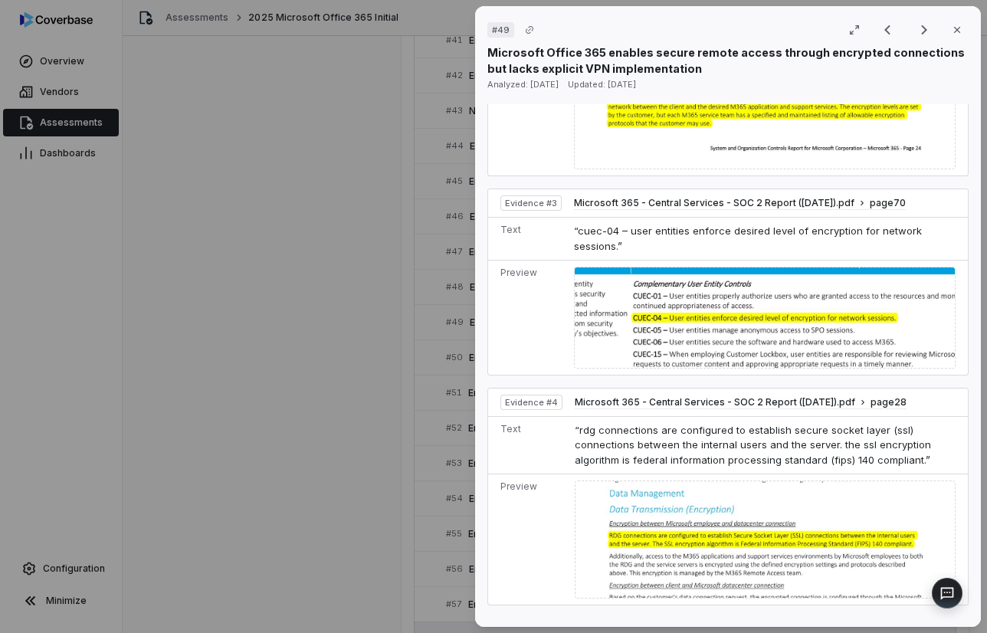
click at [283, 418] on div "# 49 Result 100 of 131 Close Microsoft Office 365 enables secure remote access …" at bounding box center [493, 316] width 987 height 633
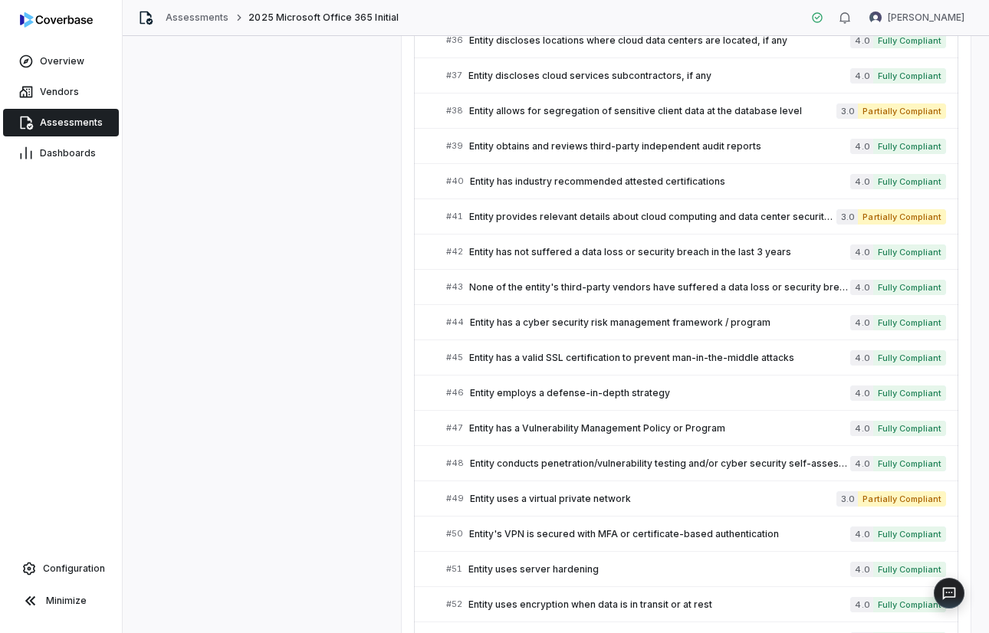
scroll to position [1536, 0]
